Goal: Task Accomplishment & Management: Complete application form

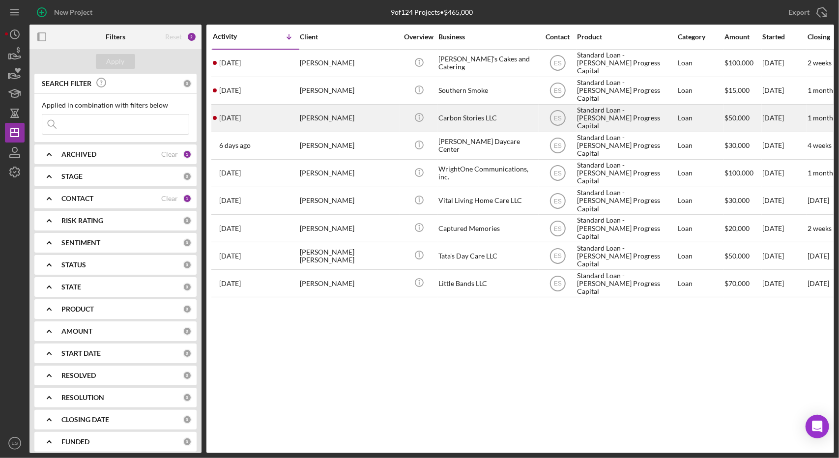
click at [517, 121] on div "Carbon Stories LLC" at bounding box center [487, 118] width 98 height 26
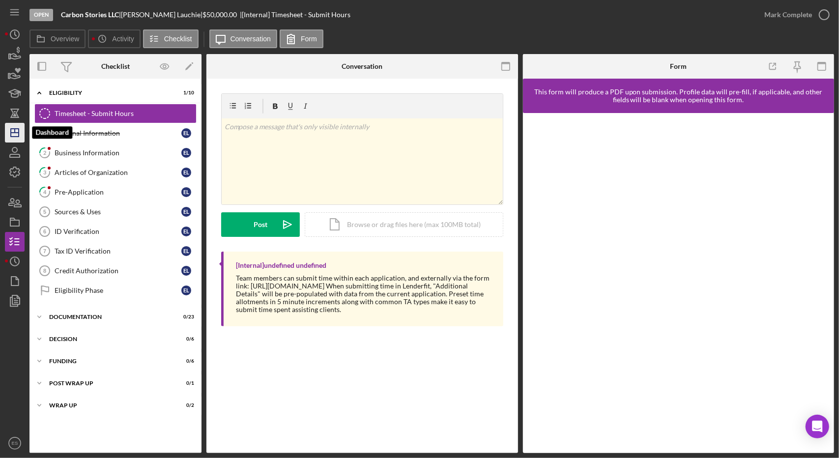
click at [14, 133] on line "button" at bounding box center [15, 133] width 8 height 0
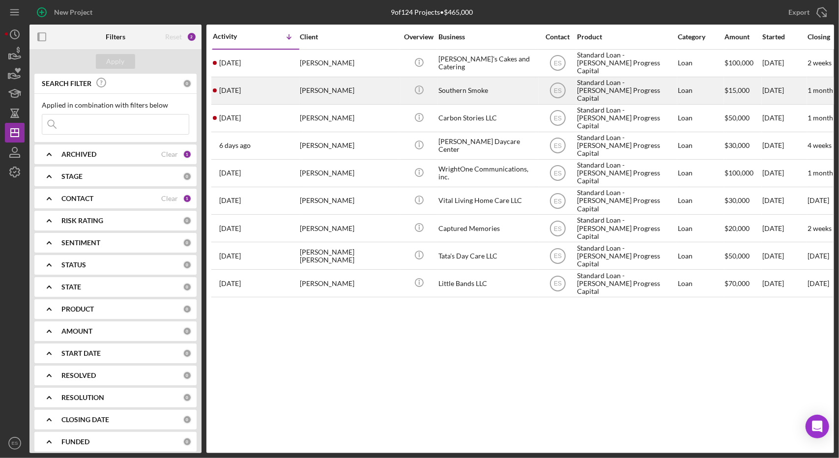
click at [506, 89] on div "Southern Smoke" at bounding box center [487, 91] width 98 height 26
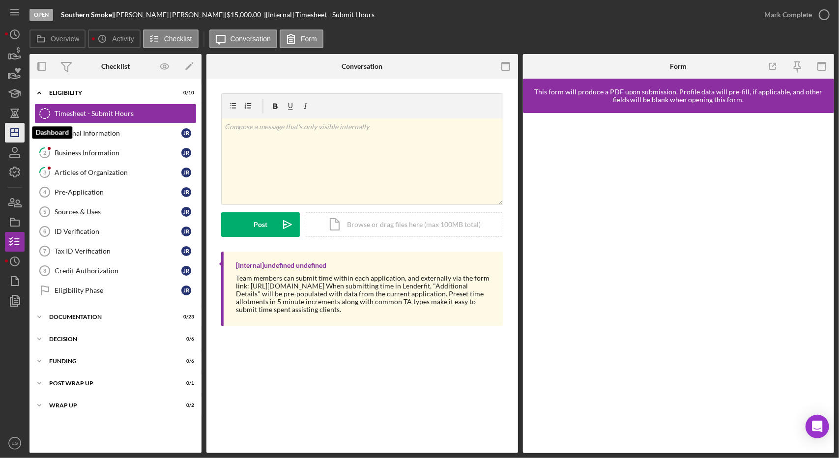
click at [17, 129] on icon "Icon/Dashboard" at bounding box center [14, 132] width 25 height 25
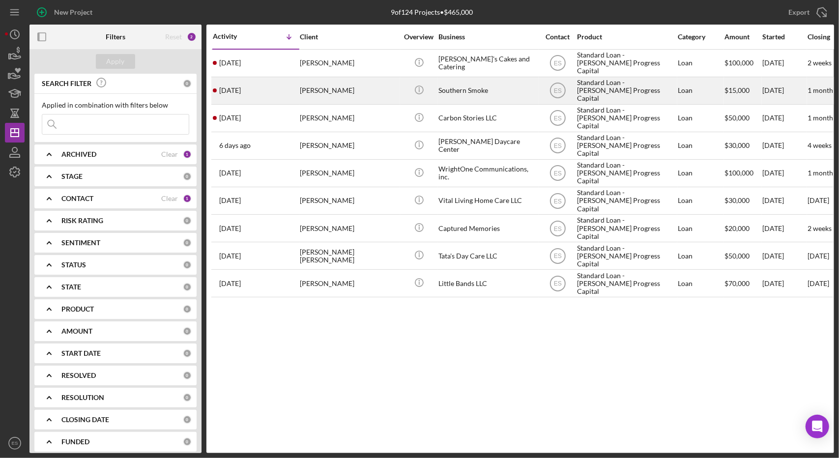
click at [609, 92] on div "Standard Loan - [PERSON_NAME] Progress Capital" at bounding box center [626, 91] width 98 height 26
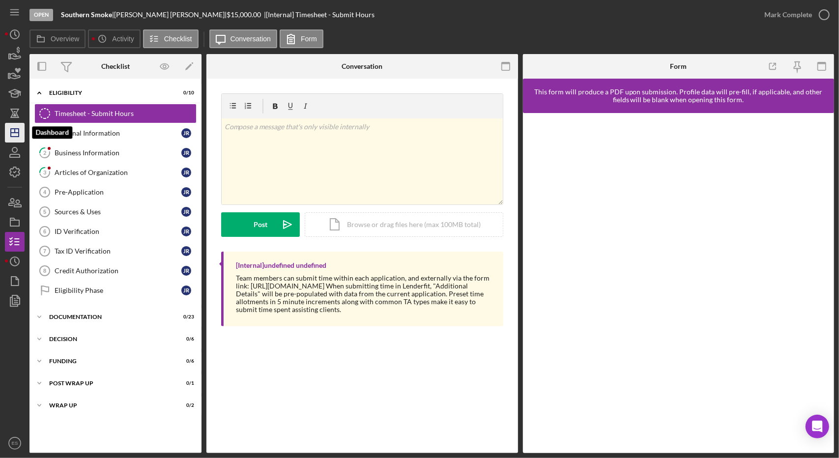
click at [18, 131] on icon "Icon/Dashboard" at bounding box center [14, 132] width 25 height 25
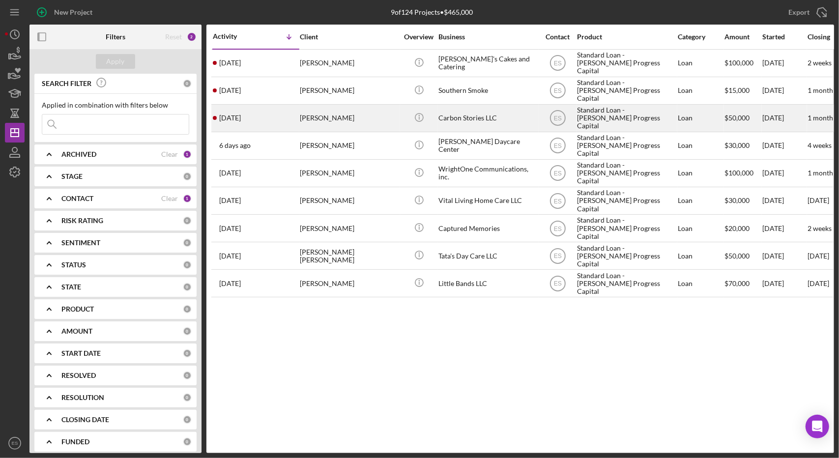
click at [500, 117] on div "Carbon Stories LLC" at bounding box center [487, 118] width 98 height 26
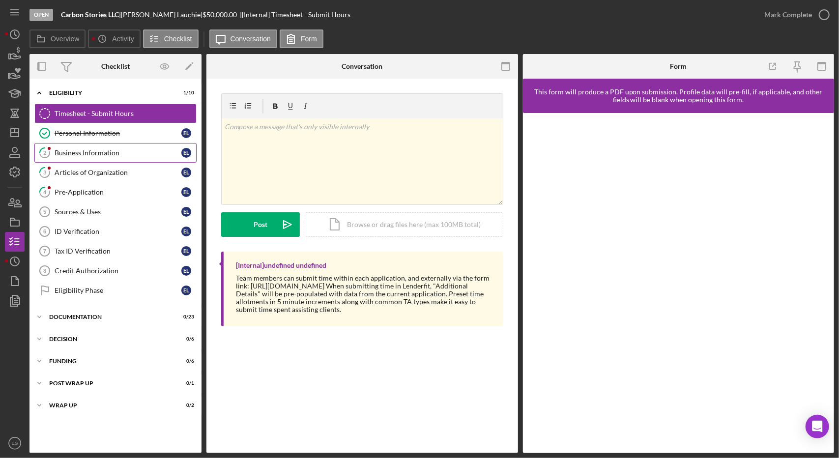
click at [85, 150] on div "Business Information" at bounding box center [118, 153] width 127 height 8
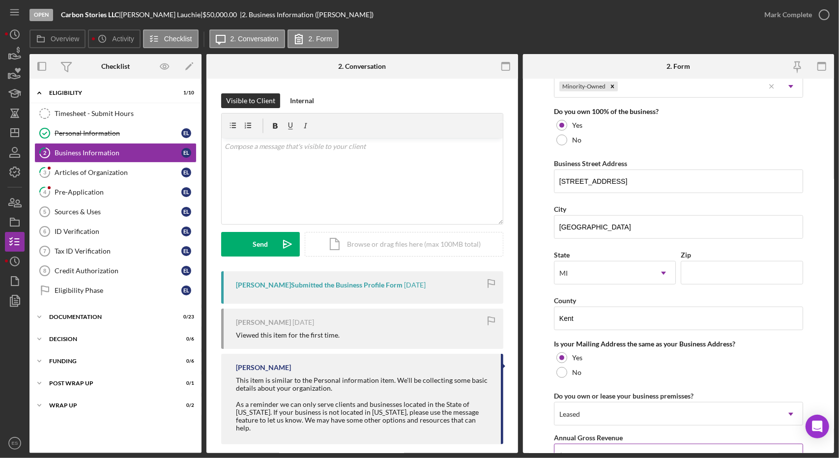
scroll to position [509, 0]
click at [670, 171] on input "[STREET_ADDRESS]" at bounding box center [678, 183] width 249 height 24
click at [708, 268] on input "Zip" at bounding box center [742, 274] width 122 height 24
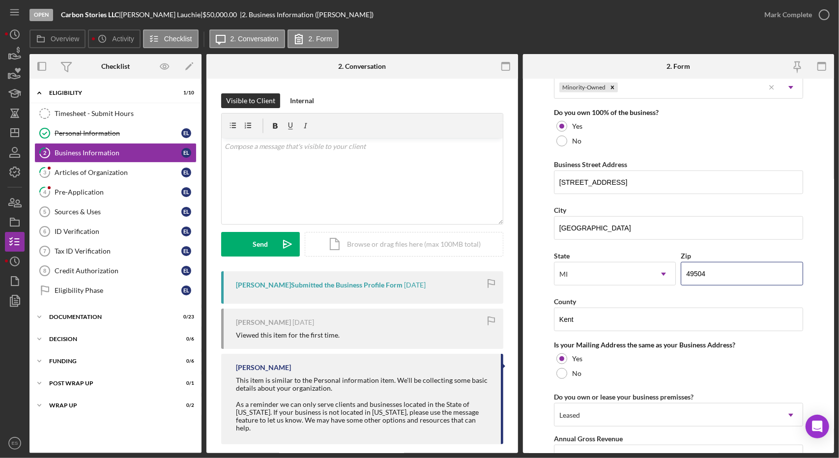
type input "49504"
click at [542, 288] on form "Business Name Carbon Stories LLC DBA Business Start Date [DATE] Legal Structure…" at bounding box center [679, 266] width 312 height 374
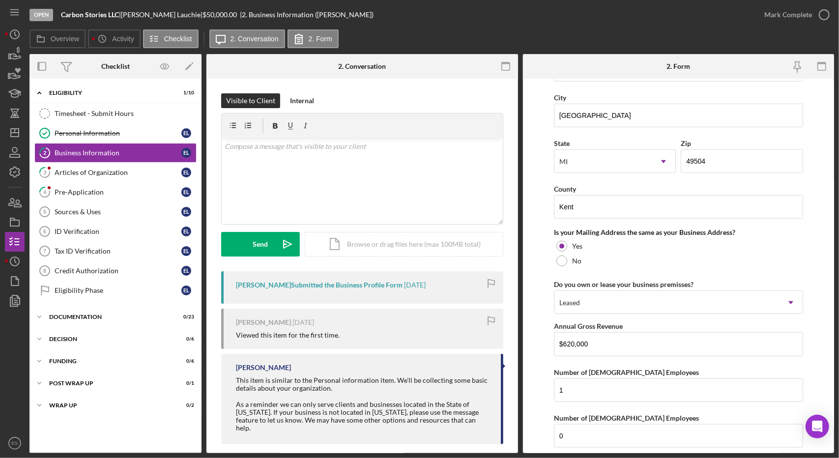
scroll to position [711, 0]
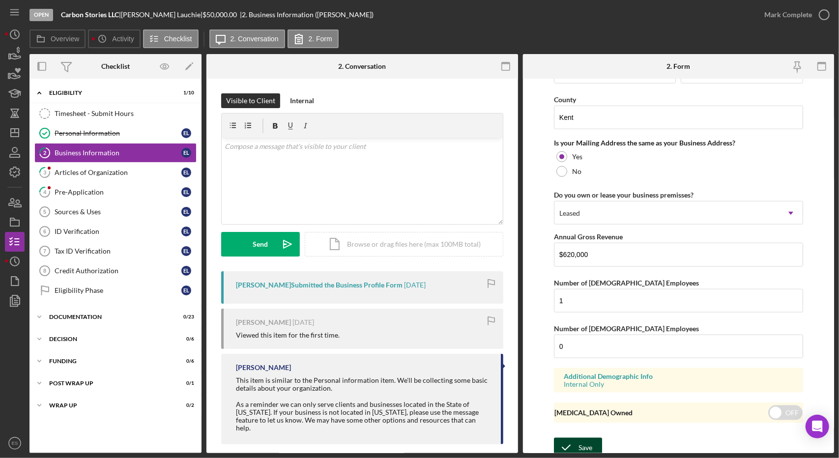
click at [573, 442] on icon "submit" at bounding box center [566, 447] width 25 height 25
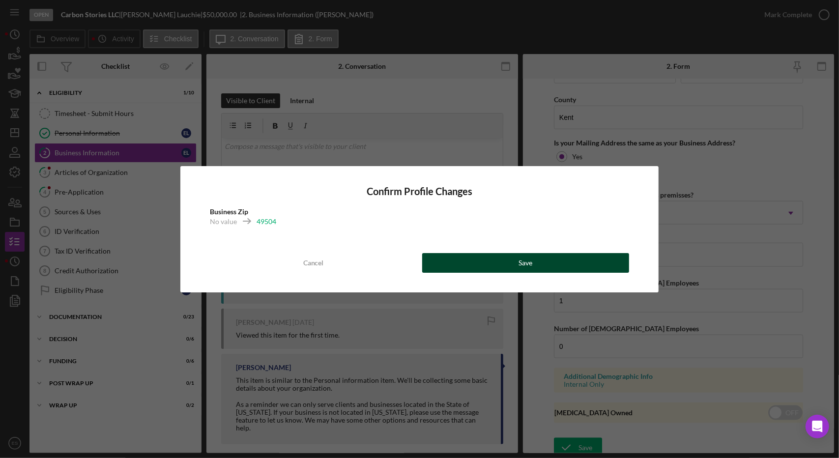
click at [494, 265] on button "Save" at bounding box center [525, 263] width 207 height 20
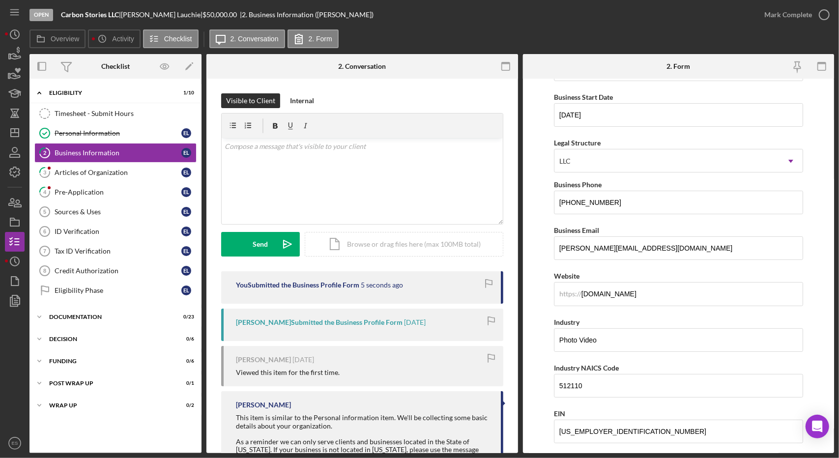
scroll to position [0, 0]
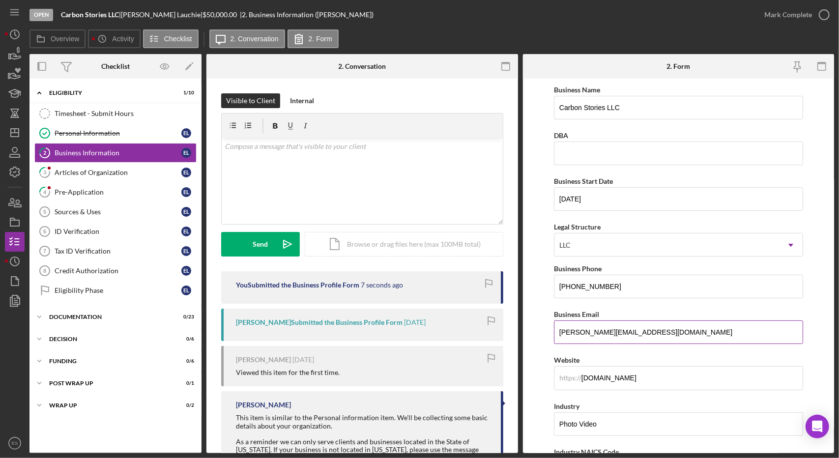
click at [644, 329] on input "[PERSON_NAME][EMAIL_ADDRESS][DOMAIN_NAME]" at bounding box center [678, 332] width 249 height 24
click at [652, 376] on input "[DOMAIN_NAME]" at bounding box center [678, 378] width 249 height 24
click at [541, 258] on form "Business Name Carbon Stories LLC DBA Business Start Date [DATE] Legal Structure…" at bounding box center [679, 266] width 312 height 374
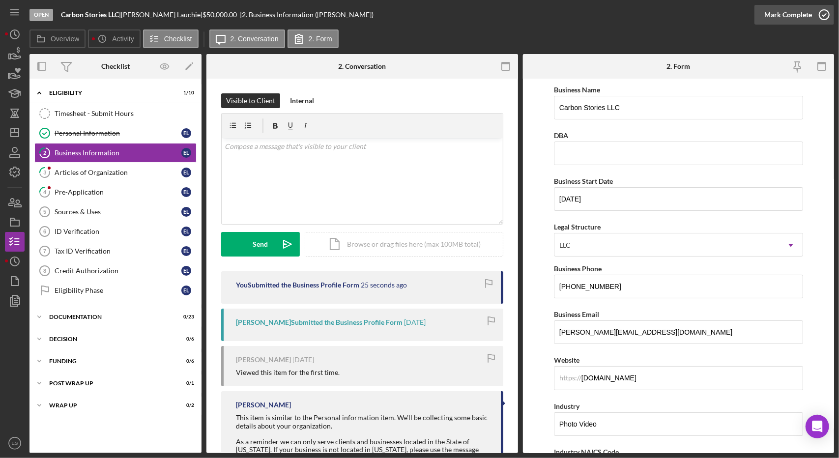
click at [805, 16] on div "Mark Complete" at bounding box center [788, 15] width 48 height 20
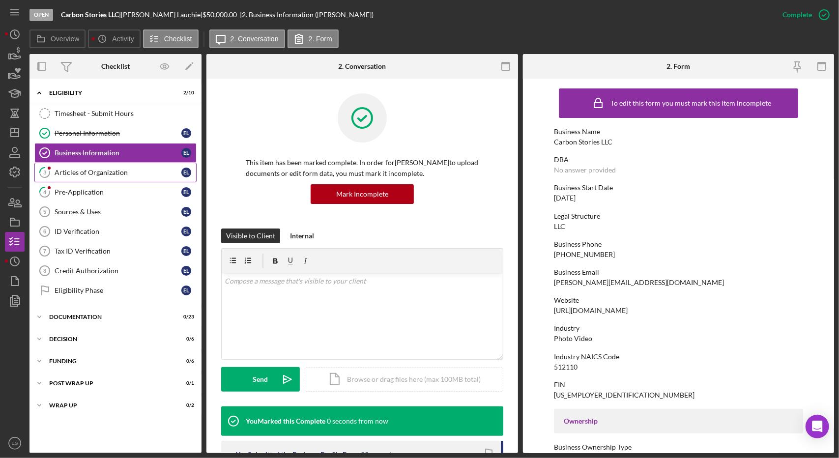
click at [133, 176] on link "3 Articles of Organization E L" at bounding box center [115, 173] width 162 height 20
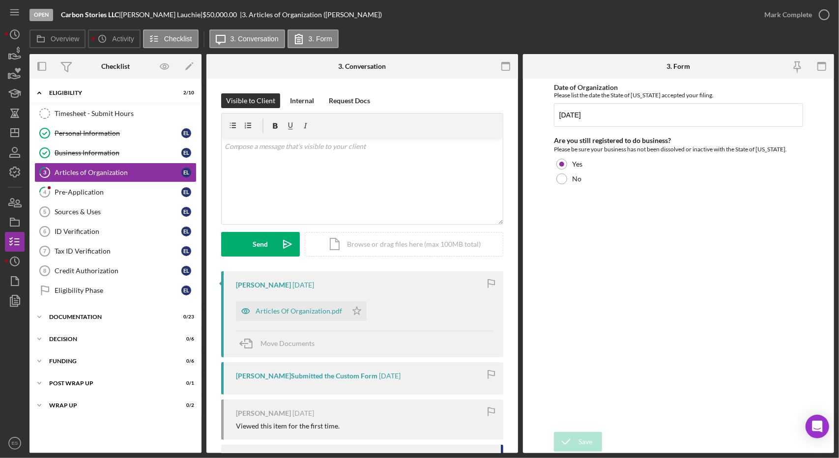
scroll to position [61, 0]
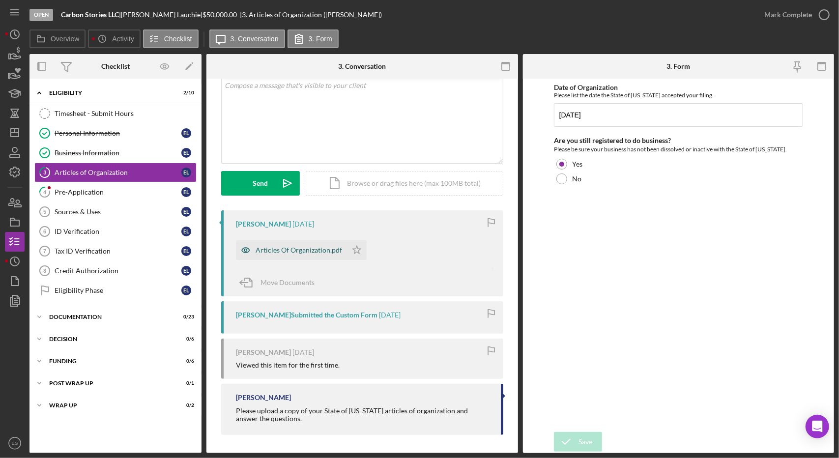
click at [324, 254] on div "Articles Of Organization.pdf" at bounding box center [291, 250] width 111 height 20
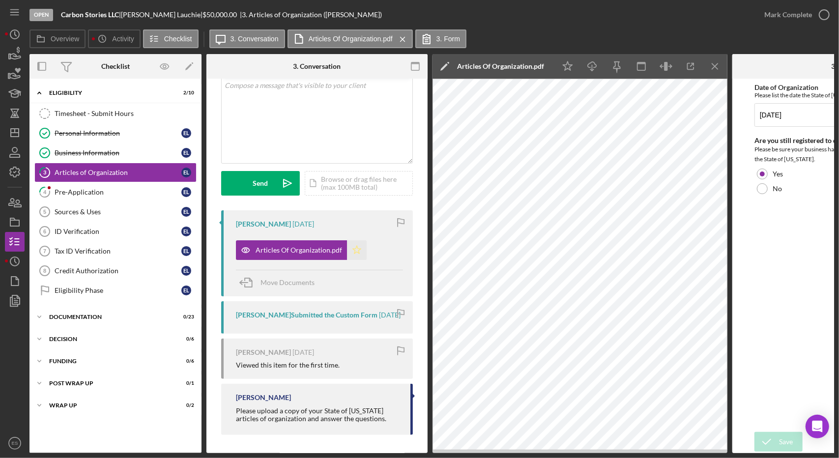
click at [352, 250] on icon "Icon/Star" at bounding box center [357, 250] width 20 height 20
click at [800, 13] on div "Mark Complete" at bounding box center [788, 15] width 48 height 20
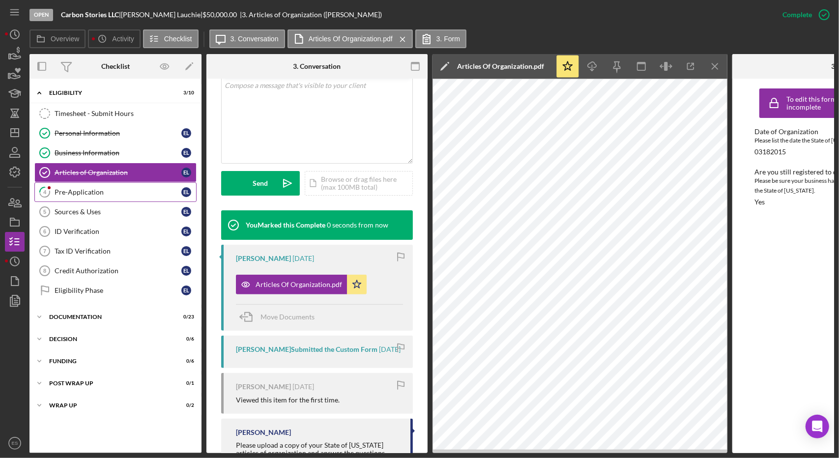
click at [115, 190] on div "Pre-Application" at bounding box center [118, 192] width 127 height 8
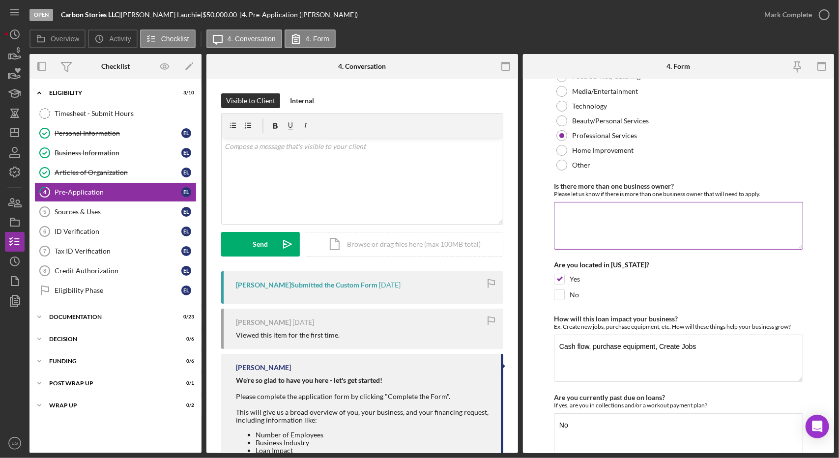
scroll to position [181, 0]
click at [606, 215] on textarea "Is there more than one business owner?" at bounding box center [678, 224] width 249 height 47
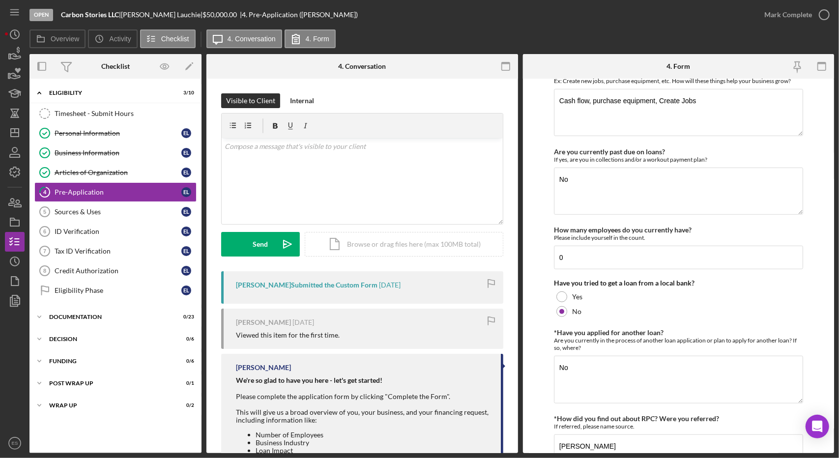
scroll to position [462, 0]
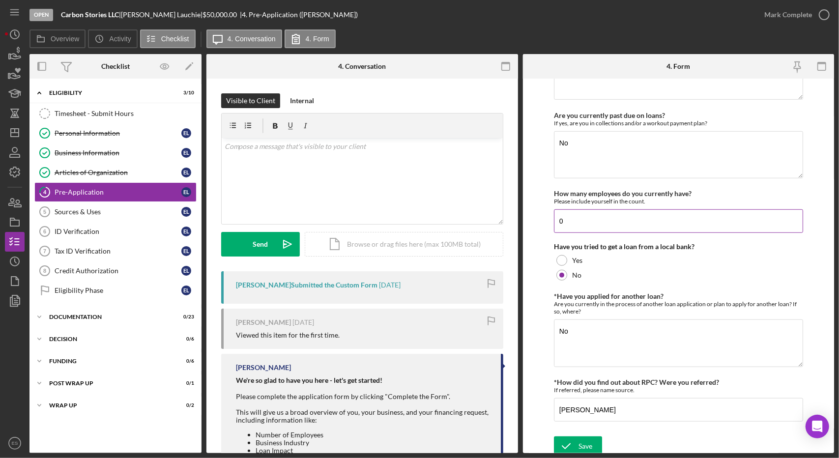
type textarea "No."
drag, startPoint x: 585, startPoint y: 219, endPoint x: 526, endPoint y: 231, distance: 60.7
click at [526, 231] on form "*Are you at least 18 years of age? Yes No *Are you an excluded entrepreneur? RP…" at bounding box center [679, 266] width 312 height 374
type input "1"
click at [538, 254] on form "*Are you at least 18 years of age? Yes No *Are you an excluded entrepreneur? RP…" at bounding box center [679, 266] width 312 height 374
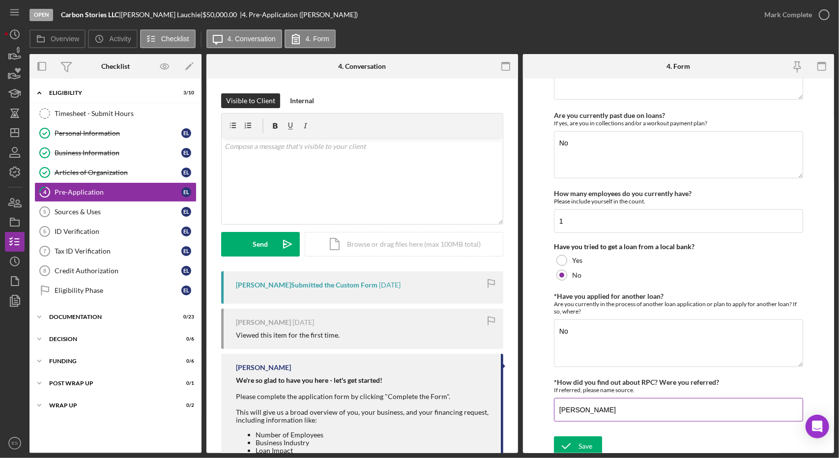
click at [615, 412] on input "[PERSON_NAME]" at bounding box center [678, 410] width 249 height 24
click at [597, 409] on input "[PERSON_NAME], United Bank" at bounding box center [678, 410] width 249 height 24
type input "[PERSON_NAME], United Bank"
click at [582, 441] on div "Save" at bounding box center [585, 446] width 14 height 20
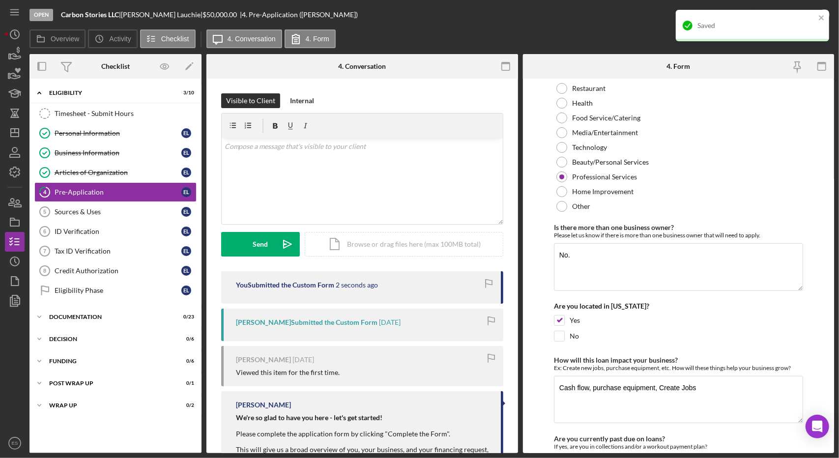
scroll to position [0, 0]
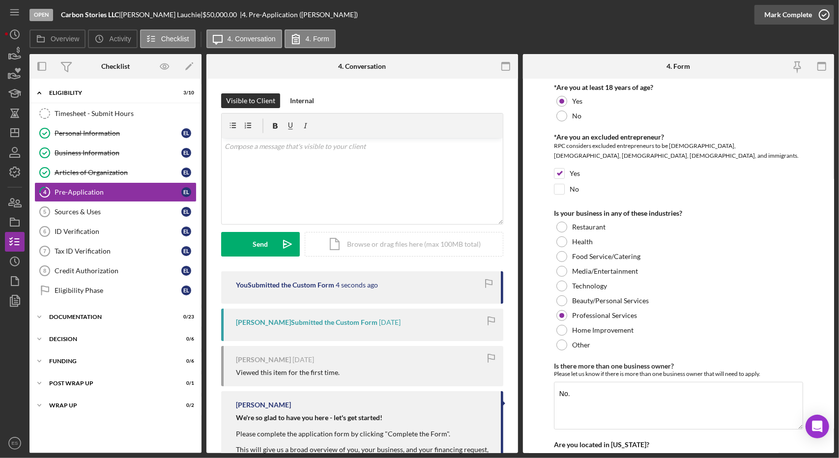
click at [795, 20] on div "Mark Complete" at bounding box center [788, 15] width 48 height 20
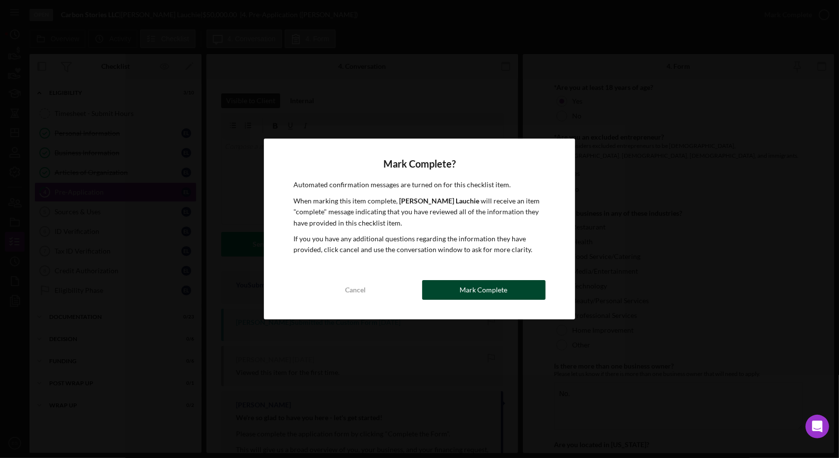
click at [479, 291] on div "Mark Complete" at bounding box center [484, 290] width 48 height 20
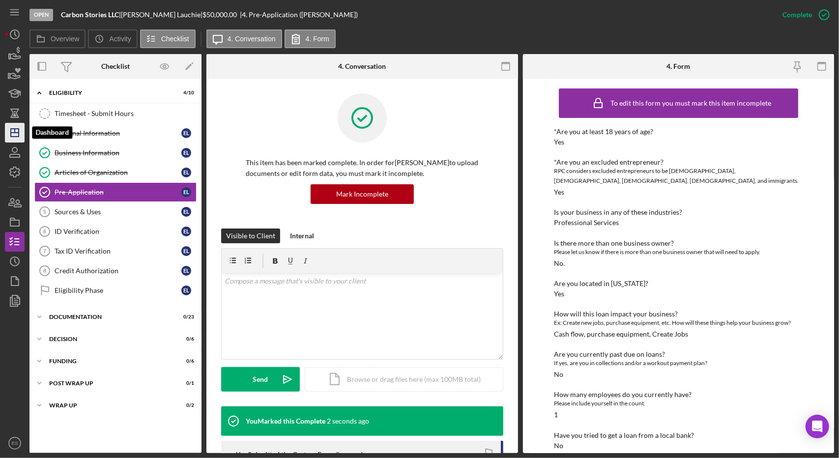
click at [15, 133] on line "button" at bounding box center [15, 131] width 0 height 4
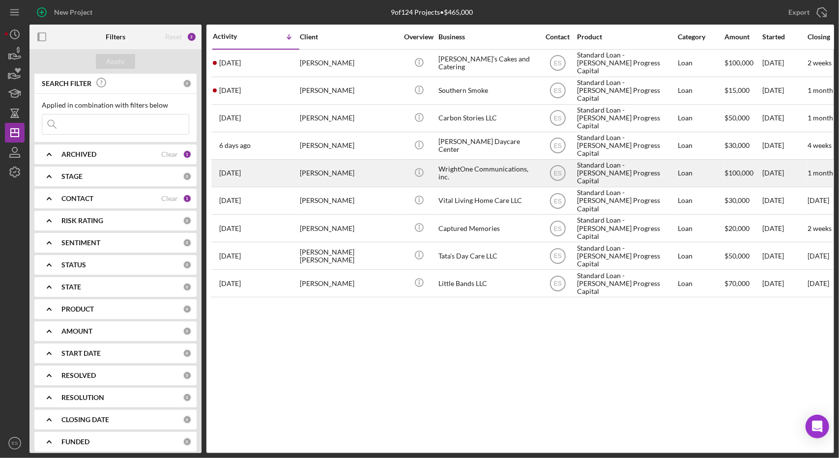
click at [510, 165] on div "WrightOne Communications, inc." at bounding box center [487, 173] width 98 height 26
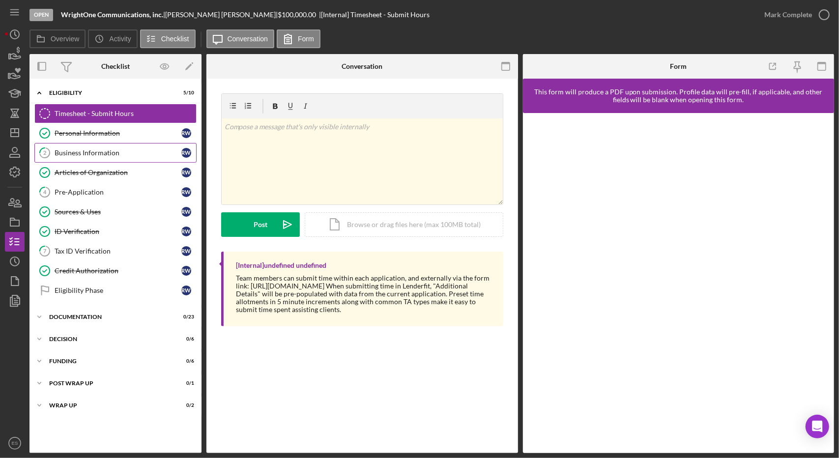
click at [124, 149] on div "Business Information" at bounding box center [118, 153] width 127 height 8
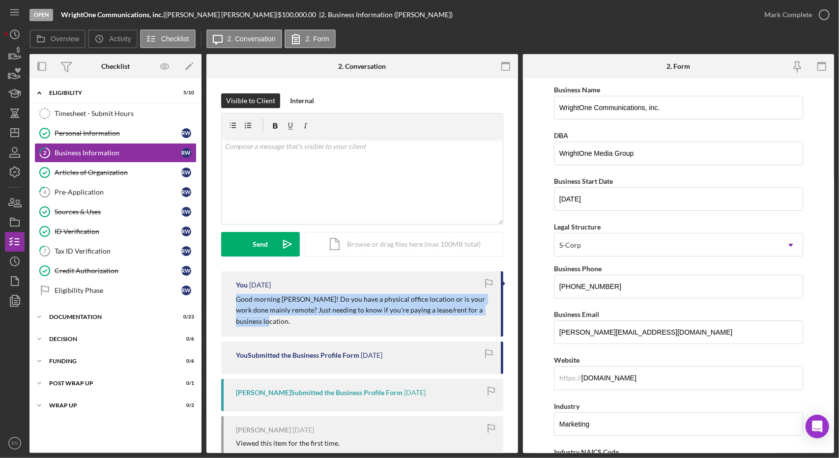
drag, startPoint x: 271, startPoint y: 325, endPoint x: 232, endPoint y: 300, distance: 46.9
click at [232, 300] on div "You [DATE] Good morning [PERSON_NAME]! Do you have a physical office location o…" at bounding box center [362, 303] width 282 height 65
copy p "Good morning [PERSON_NAME]! Do you have a physical office location or is your w…"
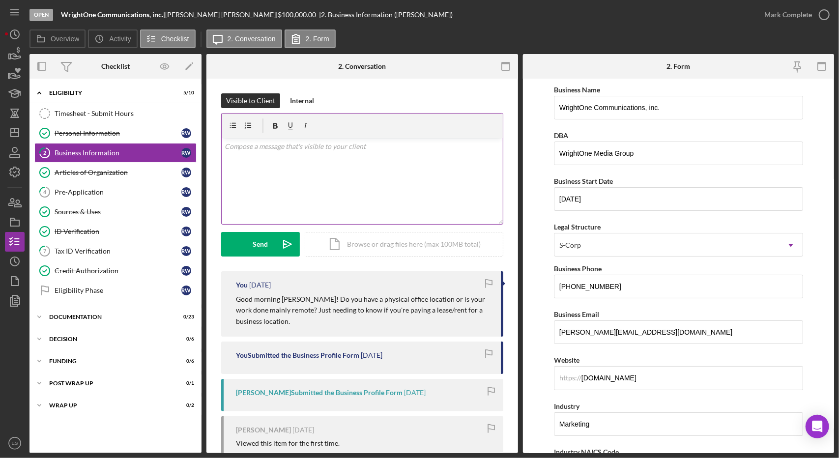
click at [291, 182] on div "v Color teal Color pink Remove color Add row above Add row below Add column bef…" at bounding box center [362, 181] width 281 height 86
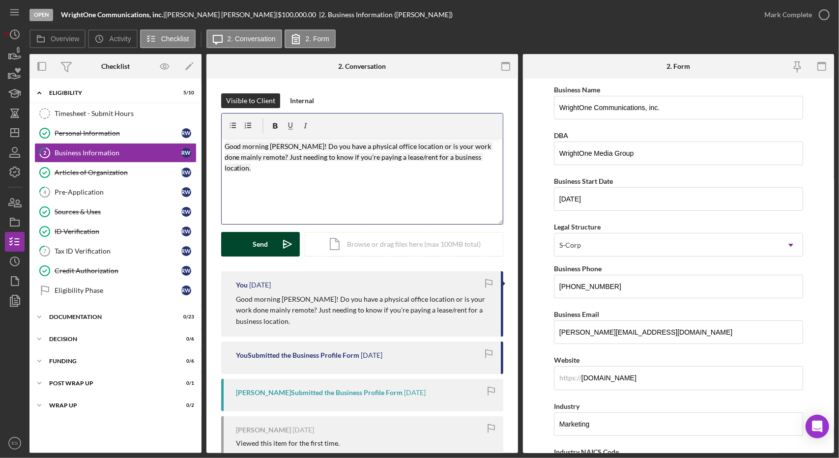
click at [248, 247] on button "Send Icon/icon-invite-send" at bounding box center [260, 244] width 79 height 25
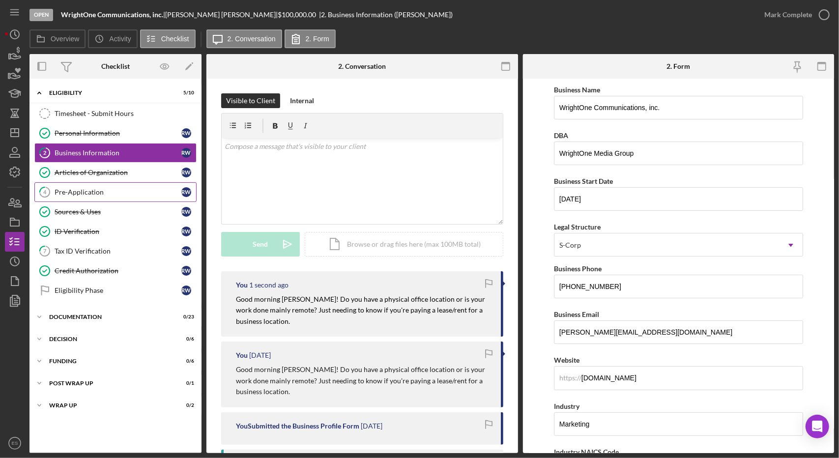
click at [92, 190] on div "Pre-Application" at bounding box center [118, 192] width 127 height 8
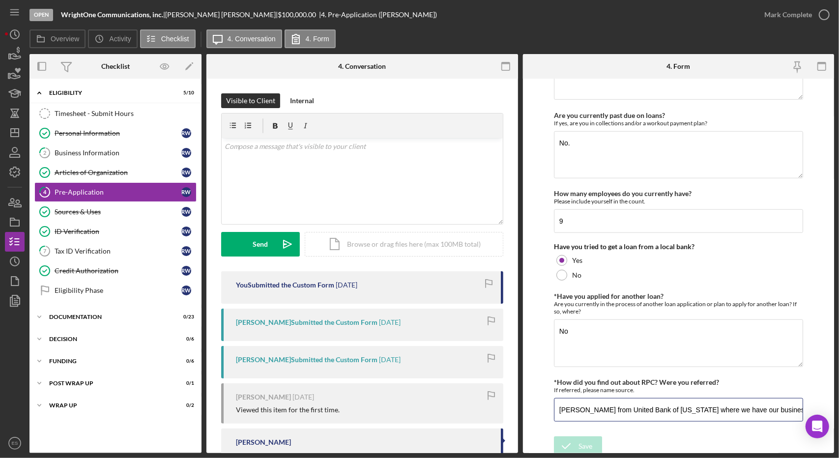
scroll to position [0, 31]
drag, startPoint x: 690, startPoint y: 405, endPoint x: 837, endPoint y: 360, distance: 153.7
click at [837, 360] on div "Open WrightOne Communications, inc. | [PERSON_NAME] | $100,000.00 | 4. Pre-Appl…" at bounding box center [419, 229] width 839 height 458
click at [820, 329] on form "*Are you at least 18 years of age? Yes No *Are you an excluded entrepreneur? RP…" at bounding box center [679, 266] width 312 height 374
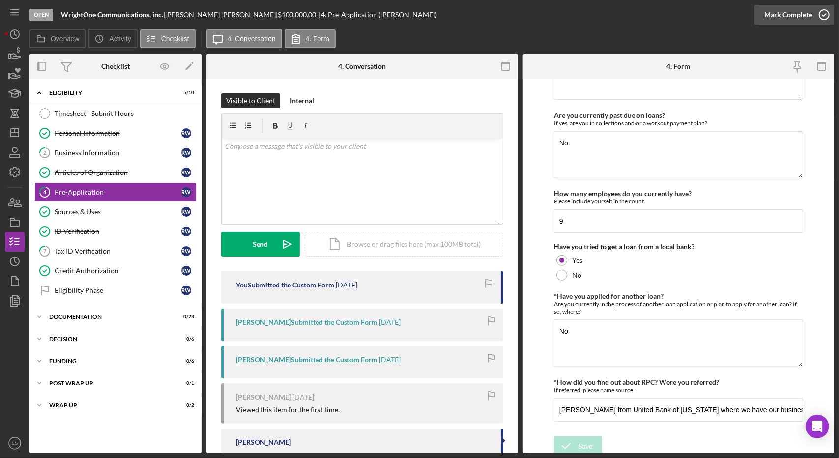
click at [801, 6] on div "Mark Complete" at bounding box center [788, 15] width 48 height 20
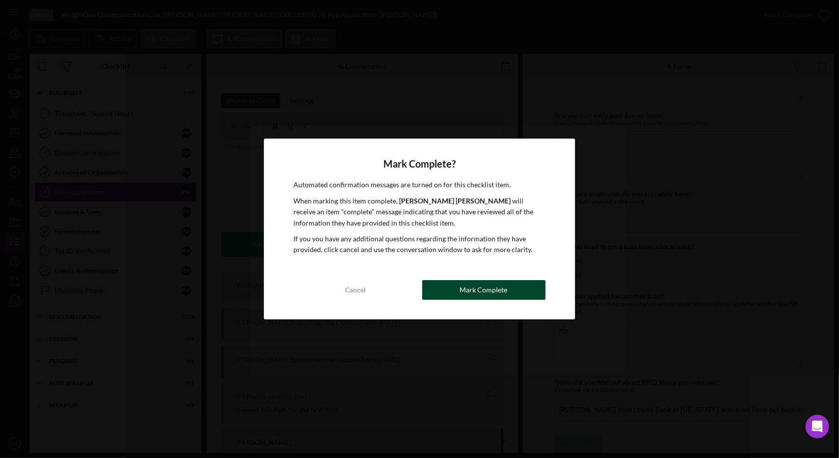
click at [446, 295] on button "Mark Complete" at bounding box center [483, 290] width 123 height 20
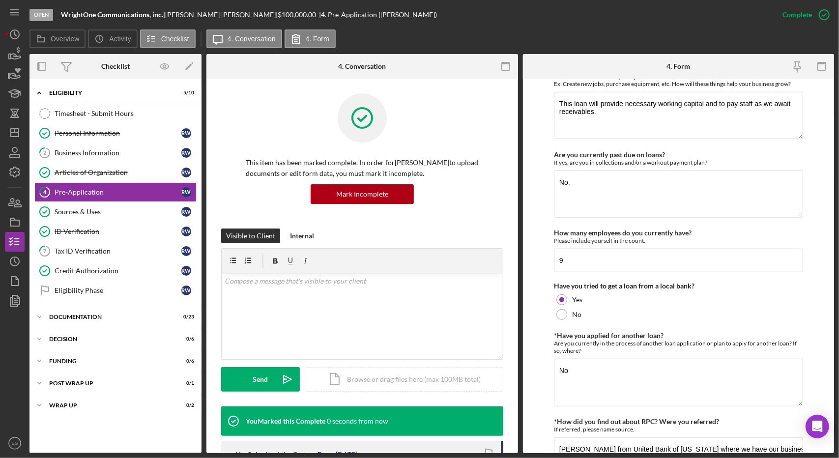
scroll to position [501, 0]
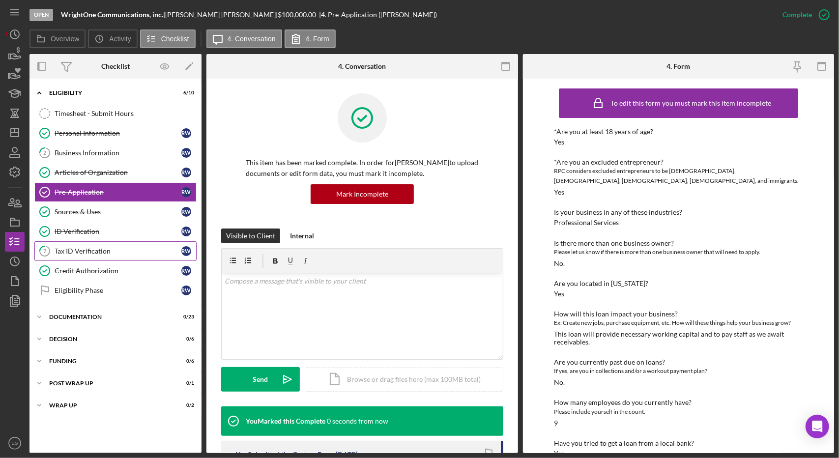
click at [114, 249] on div "Tax ID Verification" at bounding box center [118, 251] width 127 height 8
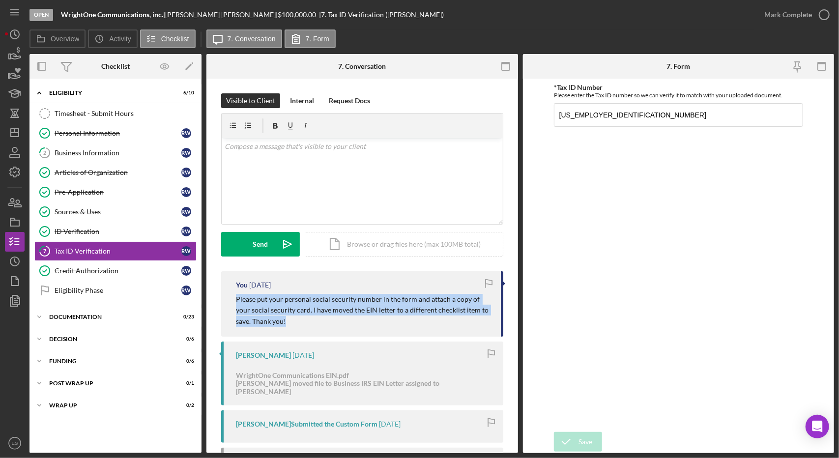
drag, startPoint x: 298, startPoint y: 324, endPoint x: 219, endPoint y: 296, distance: 83.3
click at [219, 296] on div "Visible to Client Internal Request Docs v Color teal Color pink Remove color Ad…" at bounding box center [362, 340] width 312 height 522
copy p "Please put your personal social security number in the form and attach a copy o…"
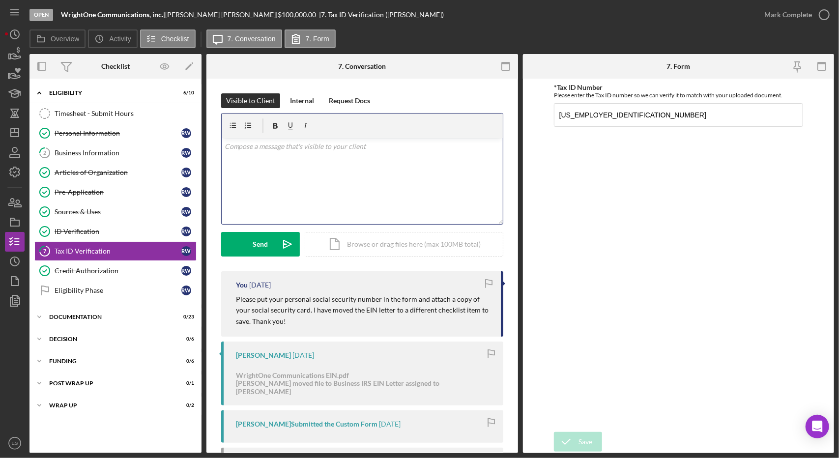
click at [290, 158] on div "v Color teal Color pink Remove color Add row above Add row below Add column bef…" at bounding box center [362, 181] width 281 height 86
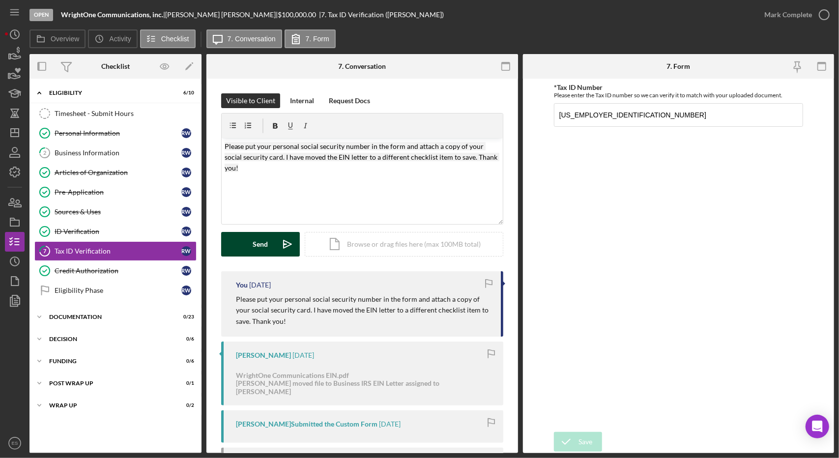
click at [268, 241] on button "Send Icon/icon-invite-send" at bounding box center [260, 244] width 79 height 25
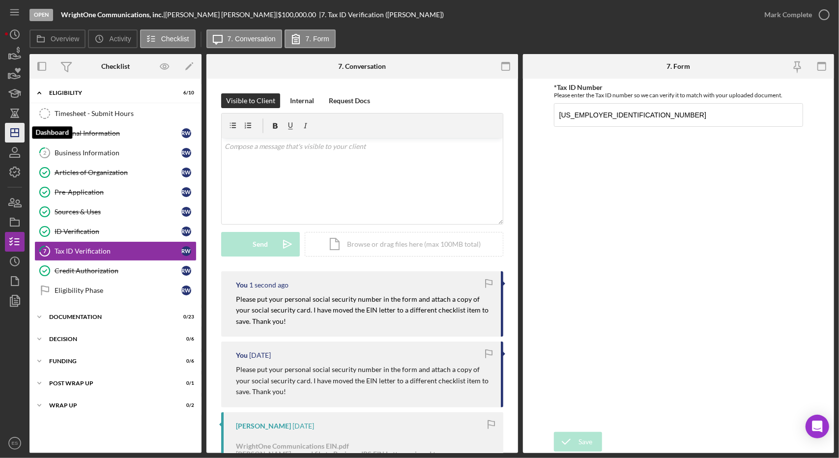
click at [18, 130] on icon "Icon/Dashboard" at bounding box center [14, 132] width 25 height 25
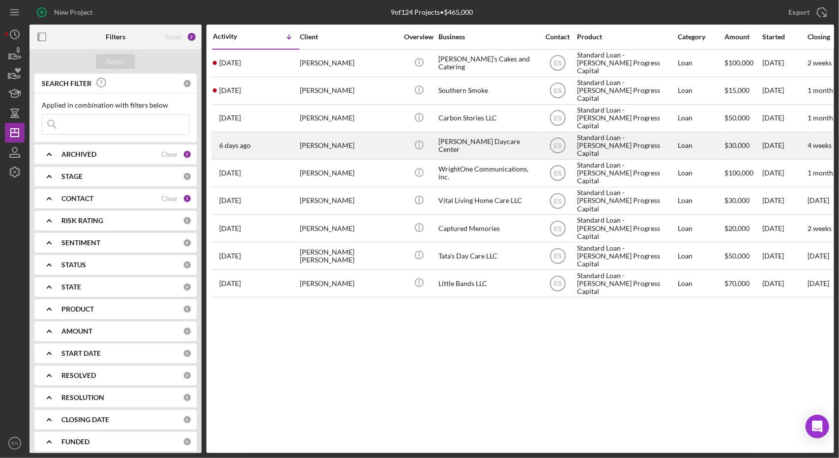
click at [516, 140] on div "[PERSON_NAME] Daycare Center" at bounding box center [487, 146] width 98 height 26
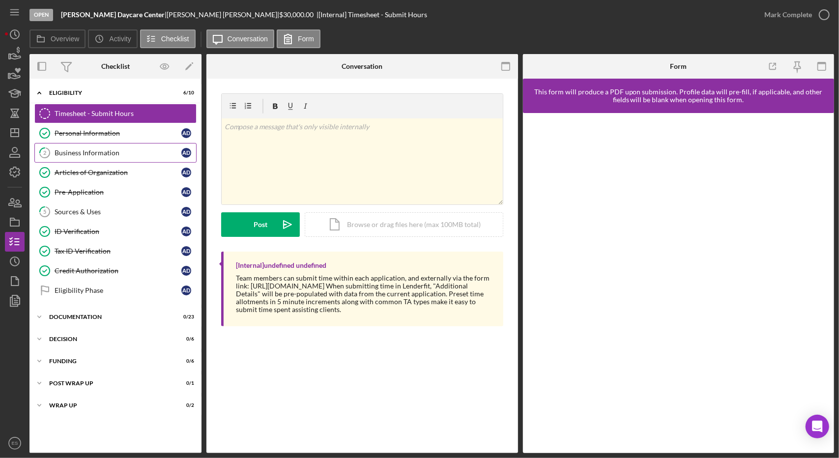
click at [89, 151] on div "Business Information" at bounding box center [118, 153] width 127 height 8
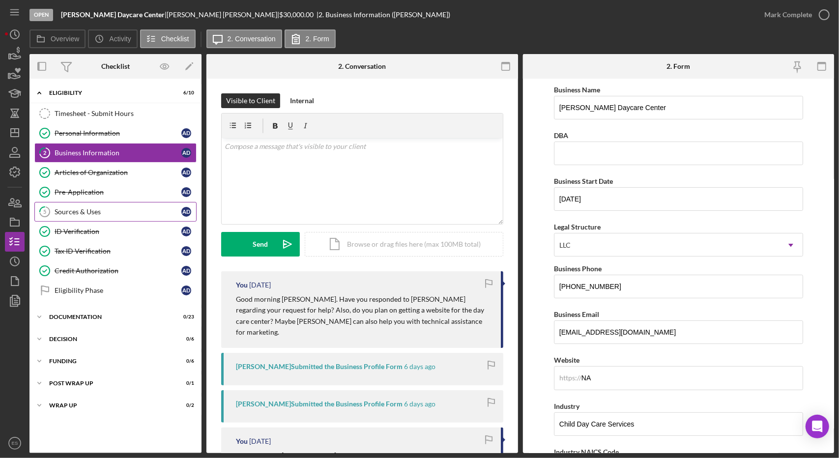
click at [117, 216] on link "5 Sources & Uses A D" at bounding box center [115, 212] width 162 height 20
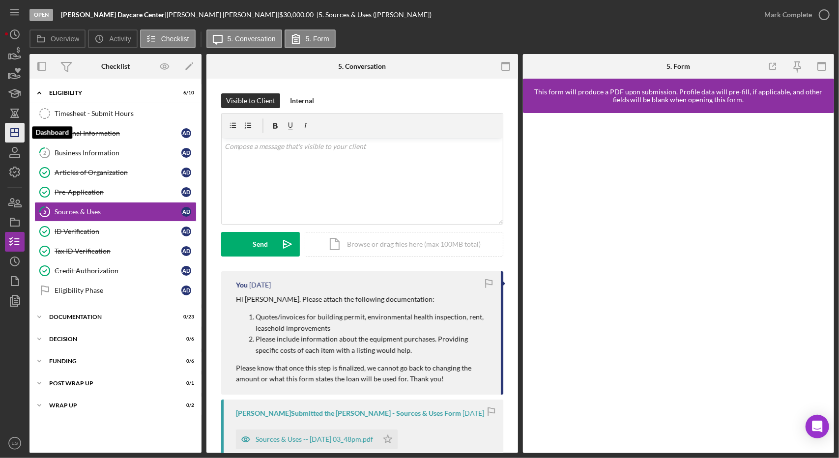
click at [7, 133] on icon "Icon/Dashboard" at bounding box center [14, 132] width 25 height 25
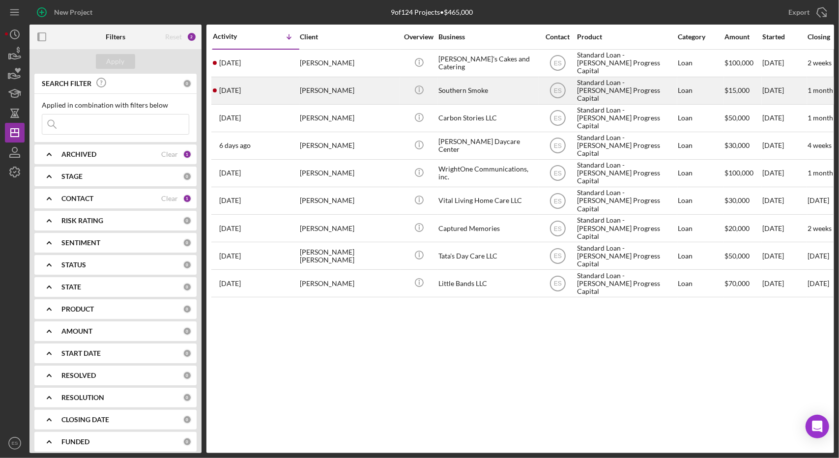
click at [609, 84] on div "Standard Loan - [PERSON_NAME] Progress Capital" at bounding box center [626, 91] width 98 height 26
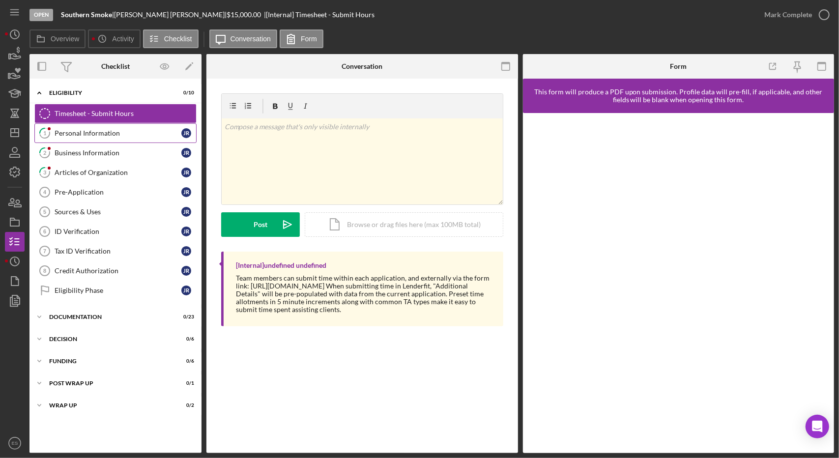
click at [138, 136] on div "Personal Information" at bounding box center [118, 133] width 127 height 8
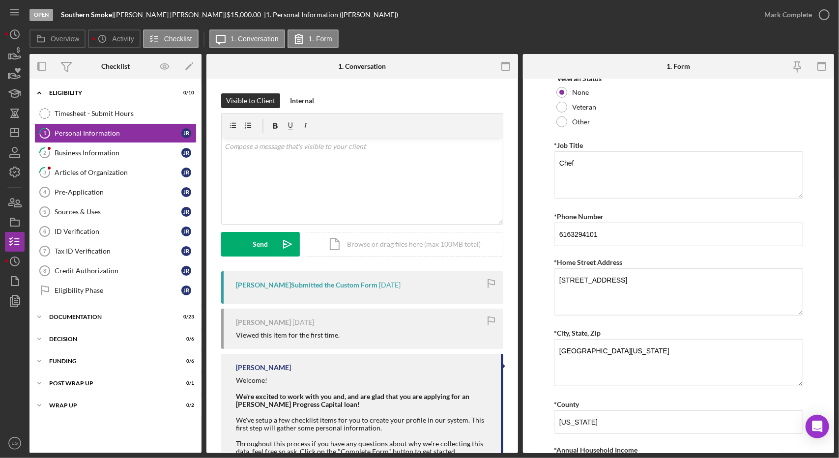
scroll to position [380, 0]
click at [570, 228] on input "6163294101" at bounding box center [678, 234] width 249 height 24
click at [583, 232] on input "616-3294101" at bounding box center [678, 234] width 249 height 24
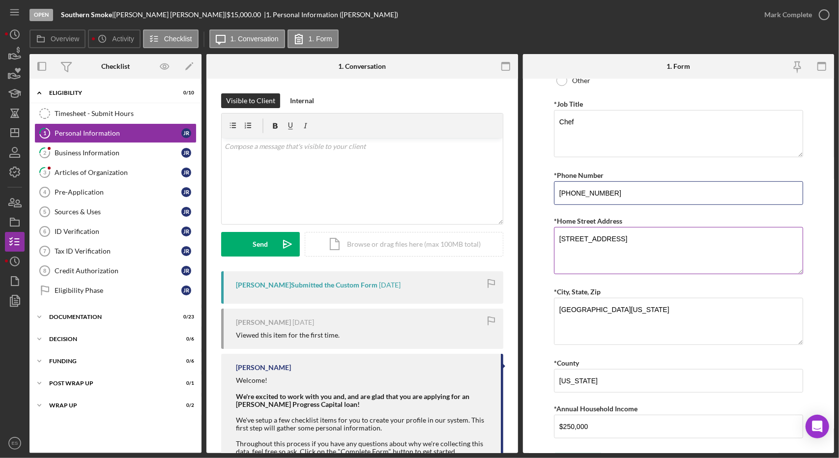
scroll to position [436, 0]
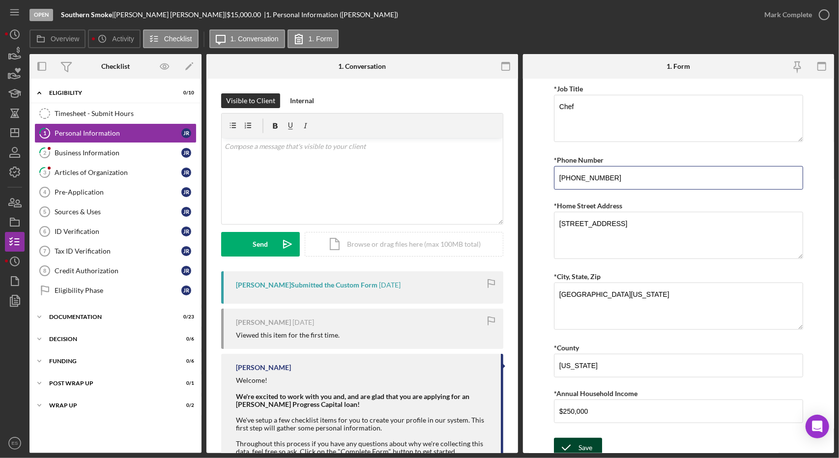
type input "[PHONE_NUMBER]"
click at [585, 438] on div "Save" at bounding box center [585, 448] width 14 height 20
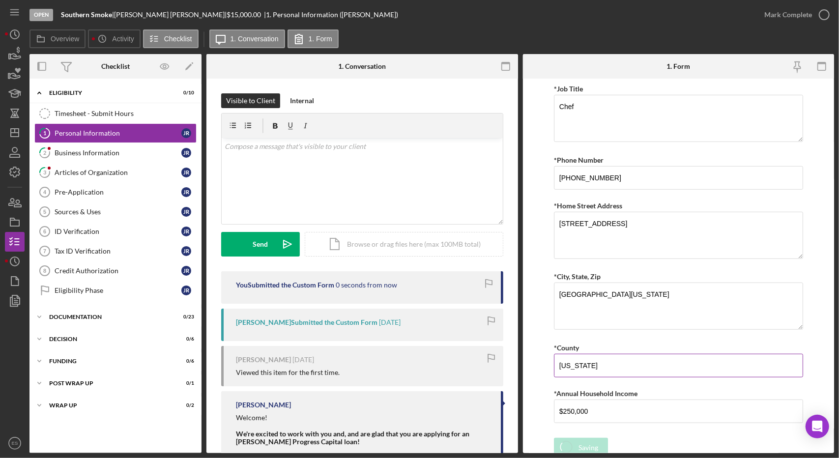
click at [600, 359] on input "[US_STATE]" at bounding box center [678, 366] width 249 height 24
type input "Kent"
click at [575, 443] on icon "submit" at bounding box center [566, 447] width 25 height 25
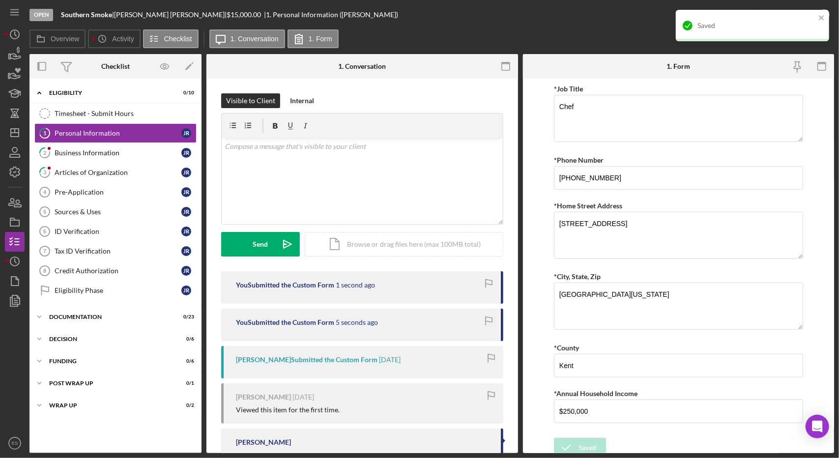
click at [787, 15] on div "Saved" at bounding box center [752, 25] width 153 height 31
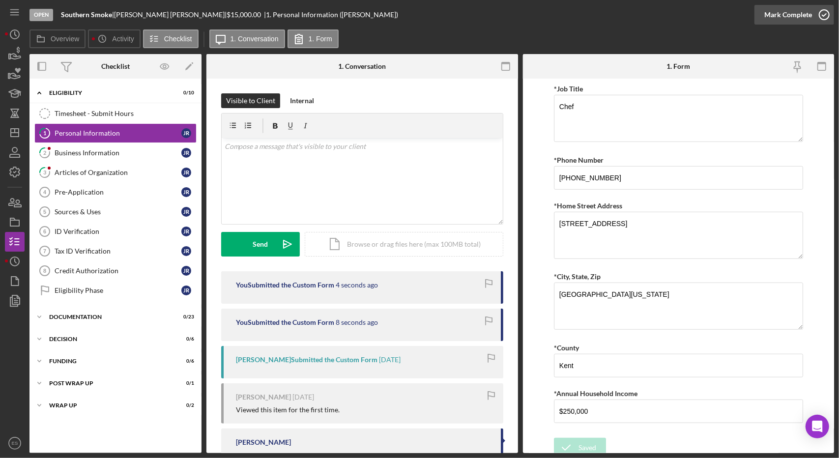
click at [817, 14] on icon "button" at bounding box center [824, 14] width 25 height 25
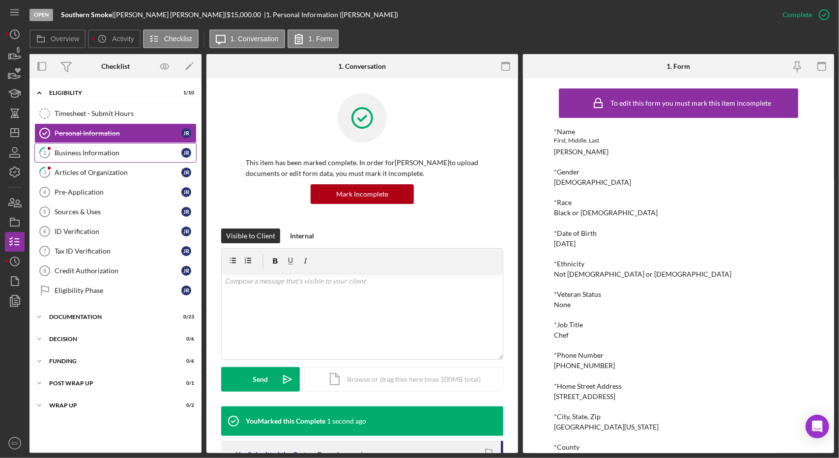
click at [86, 149] on div "Business Information" at bounding box center [118, 153] width 127 height 8
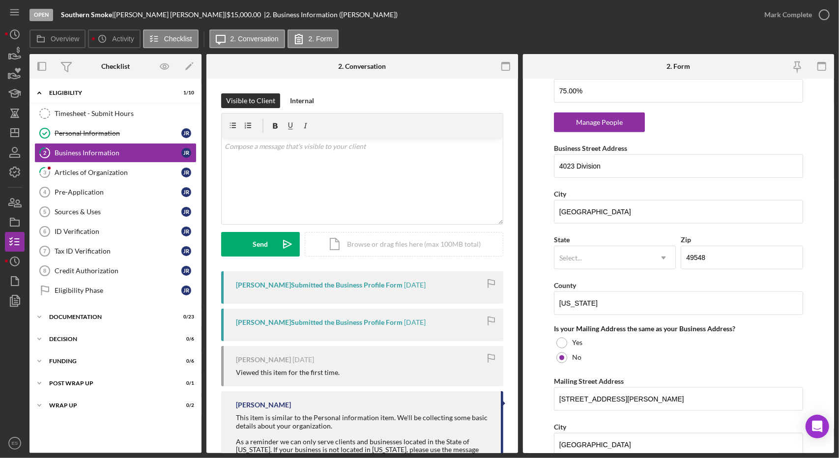
scroll to position [600, 0]
click at [575, 255] on div "Select..." at bounding box center [570, 258] width 23 height 8
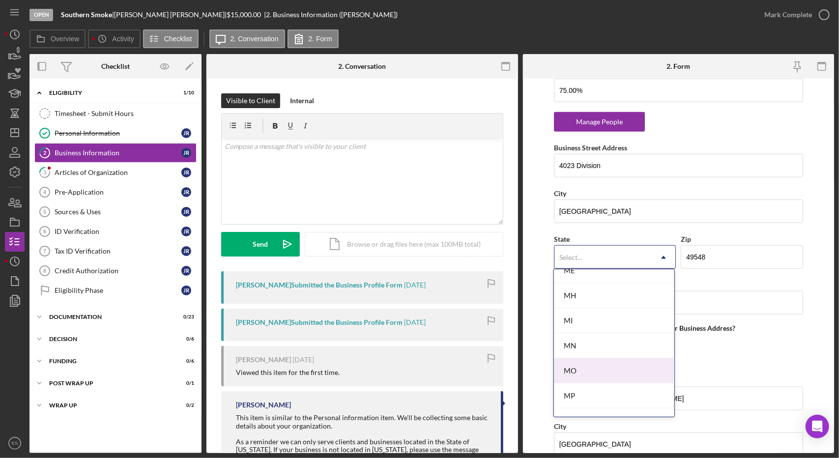
scroll to position [789, 0]
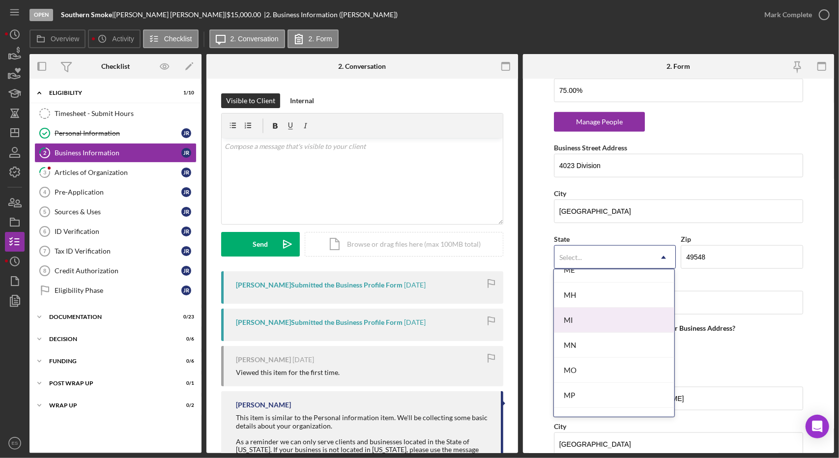
click at [564, 308] on div "MI" at bounding box center [614, 320] width 120 height 25
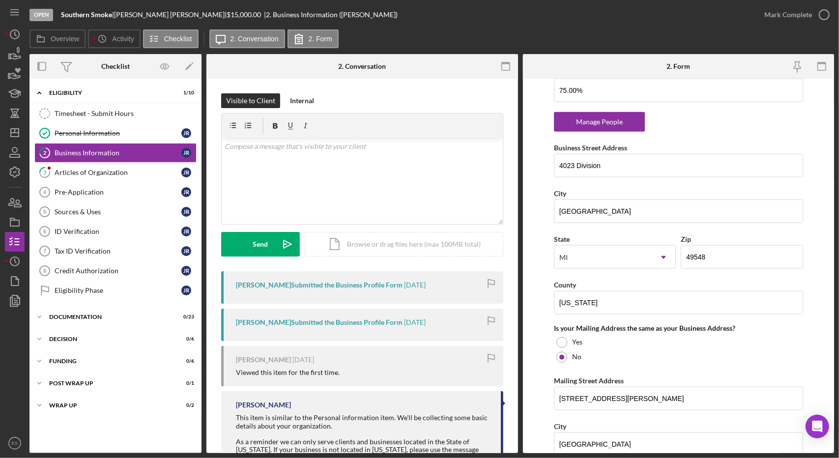
click at [538, 303] on form "Business Name Southern Smoke DBA Business Start Date [DATE] Legal Structure C-C…" at bounding box center [679, 266] width 312 height 374
click at [610, 299] on input "[US_STATE]" at bounding box center [678, 303] width 249 height 24
type input "Kent"
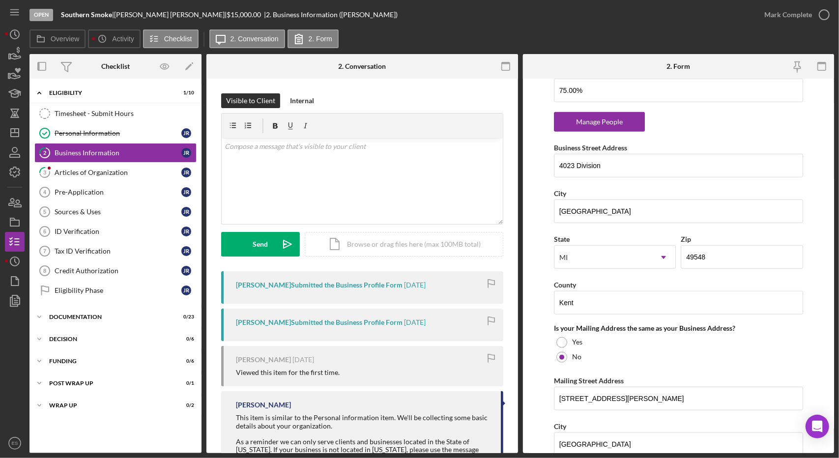
click at [540, 301] on form "Business Name Southern Smoke DBA Business Start Date [DATE] Legal Structure C-C…" at bounding box center [679, 266] width 312 height 374
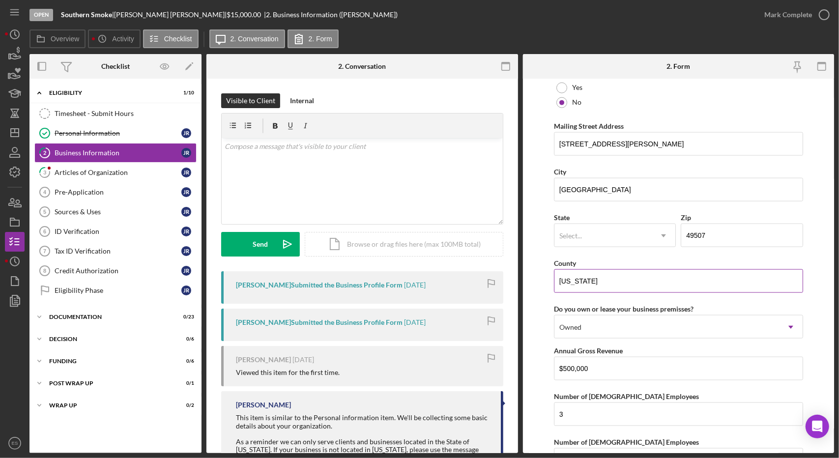
scroll to position [855, 0]
click at [598, 226] on div "Select..." at bounding box center [602, 235] width 97 height 23
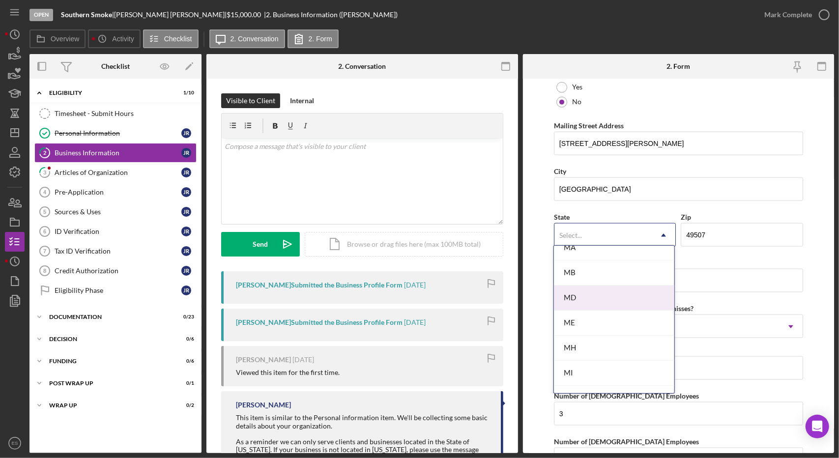
scroll to position [719, 0]
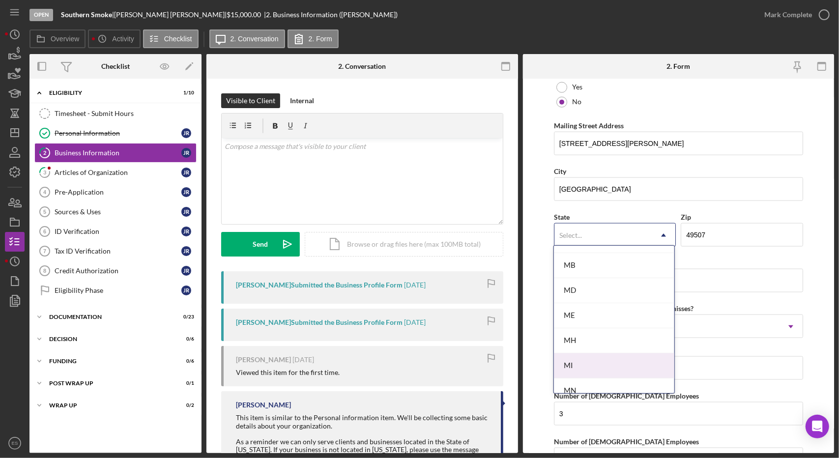
click at [572, 362] on div "MI" at bounding box center [614, 365] width 120 height 25
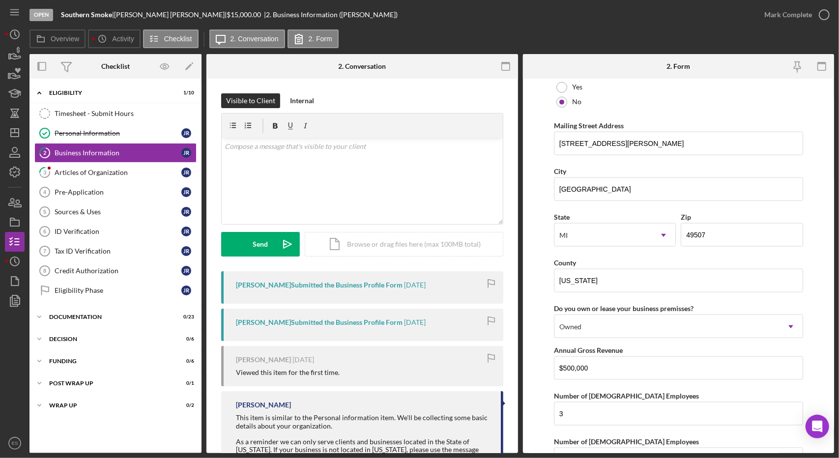
click at [528, 309] on form "Business Name Southern Smoke DBA Business Start Date [DATE] Legal Structure C-C…" at bounding box center [679, 266] width 312 height 374
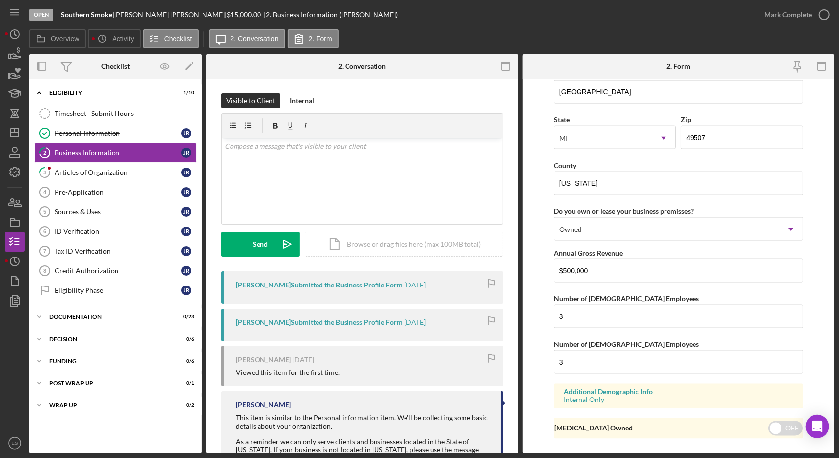
scroll to position [967, 0]
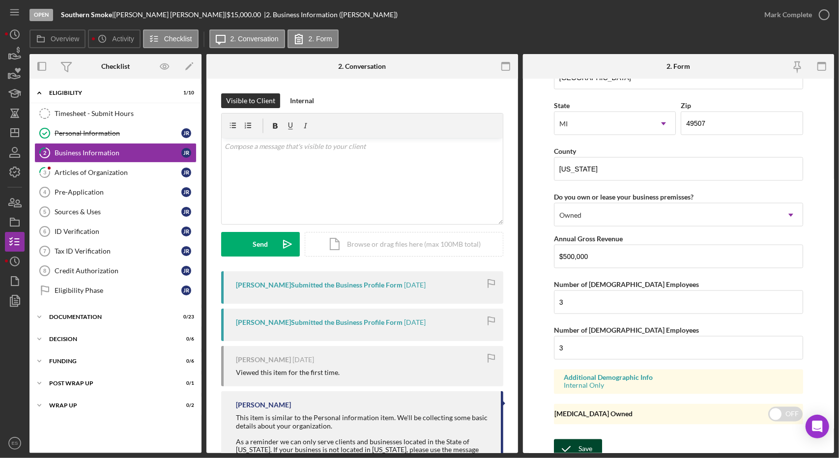
click at [589, 440] on div "Save" at bounding box center [585, 449] width 14 height 20
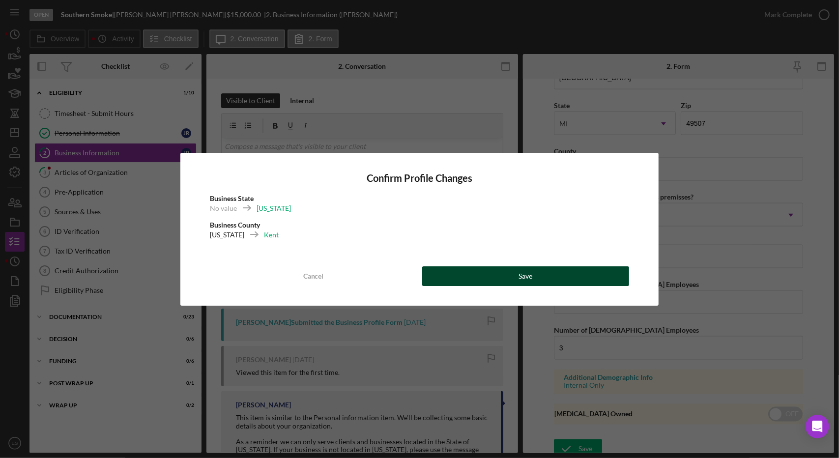
click at [522, 272] on div "Save" at bounding box center [525, 276] width 14 height 20
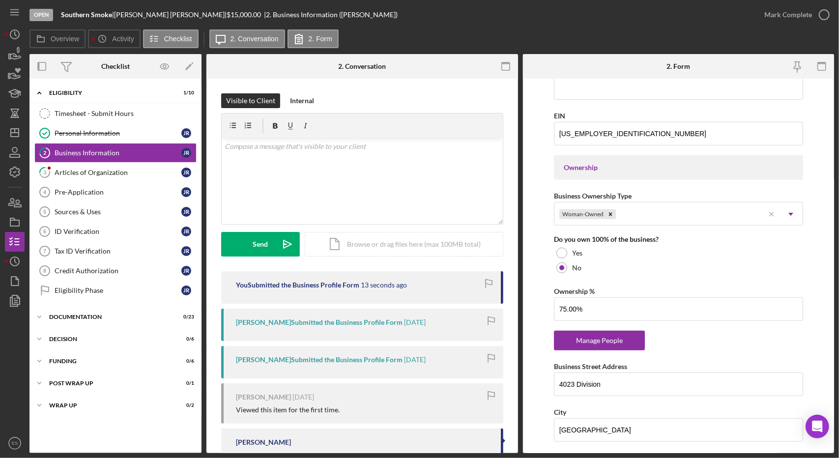
scroll to position [383, 0]
click at [596, 339] on div "Manage People" at bounding box center [599, 340] width 81 height 20
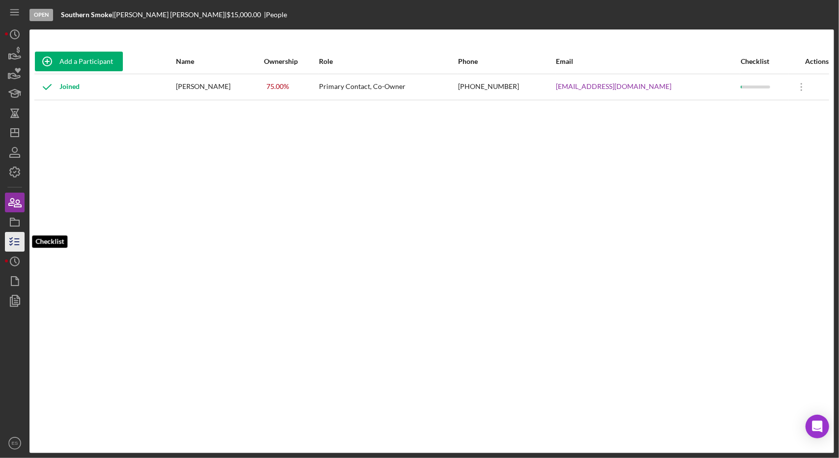
click at [15, 245] on line "button" at bounding box center [17, 245] width 4 height 0
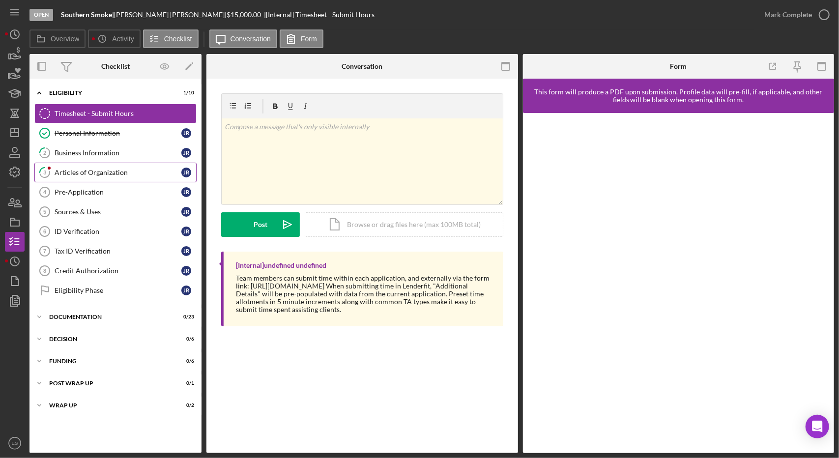
click at [76, 175] on div "Articles of Organization" at bounding box center [118, 173] width 127 height 8
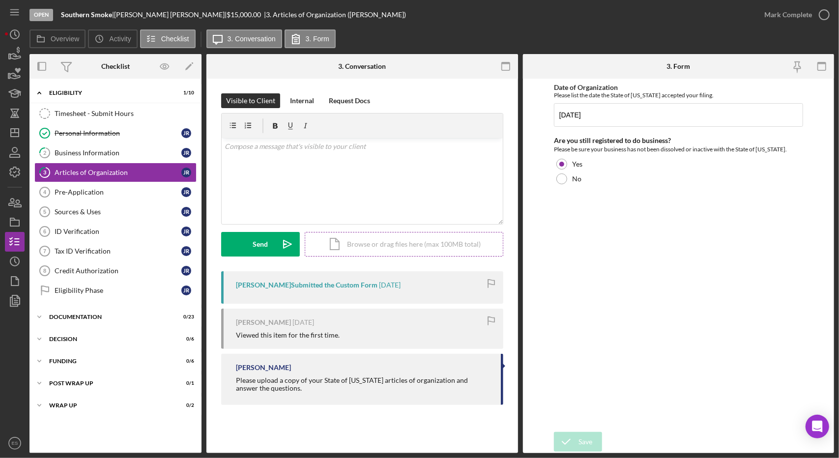
click at [352, 242] on div "Icon/Document Browse or drag files here (max 100MB total) Tap to choose files o…" at bounding box center [404, 244] width 199 height 25
click at [271, 236] on button "Upload Icon/Upload" at bounding box center [260, 244] width 79 height 25
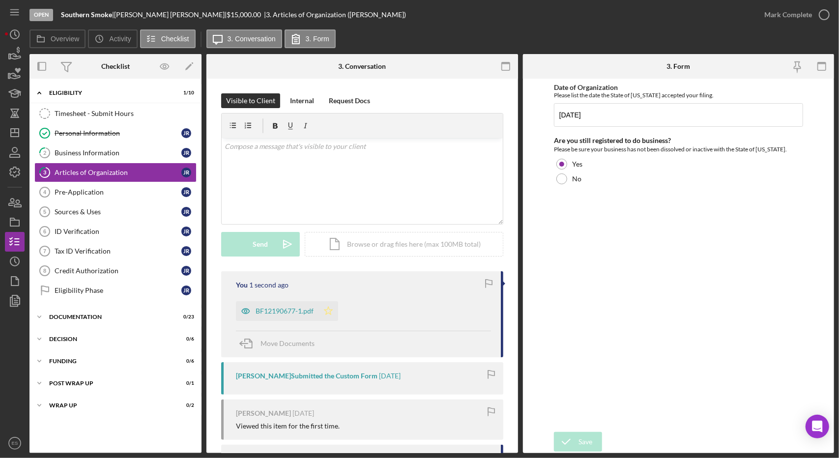
click at [326, 313] on icon "Icon/Star" at bounding box center [328, 311] width 20 height 20
click at [814, 18] on icon "button" at bounding box center [824, 14] width 25 height 25
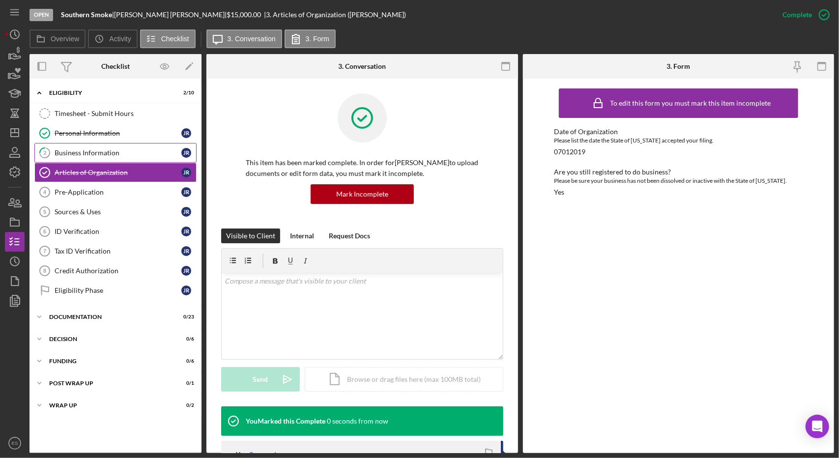
click at [115, 144] on link "2 Business Information J R" at bounding box center [115, 153] width 162 height 20
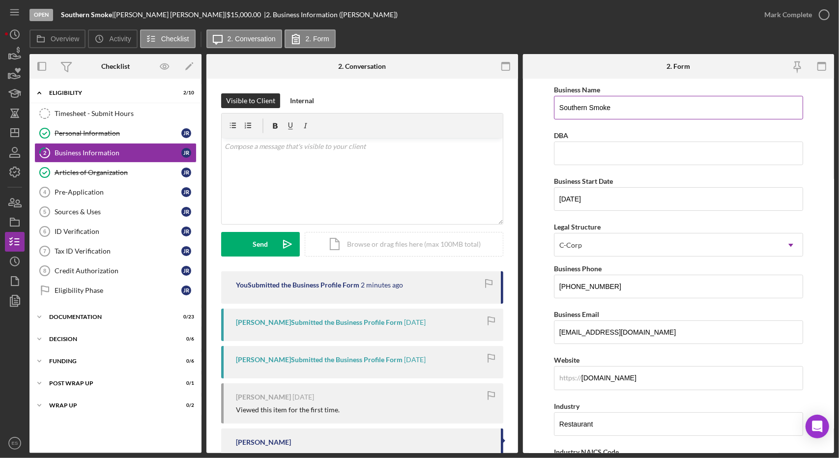
click at [645, 113] on input "Southern Smoke" at bounding box center [678, 108] width 249 height 24
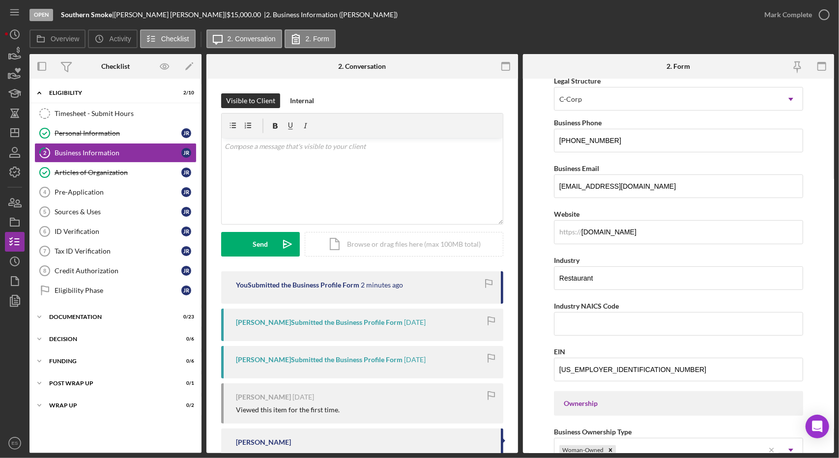
scroll to position [144, 0]
type input "Southern Smoke LLC"
click at [573, 322] on input "Industry NAICS Code" at bounding box center [678, 325] width 249 height 24
type input "722511"
click at [526, 324] on form "Business Name Southern Smoke LLC DBA Business Start Date [DATE] Legal Structure…" at bounding box center [679, 266] width 312 height 374
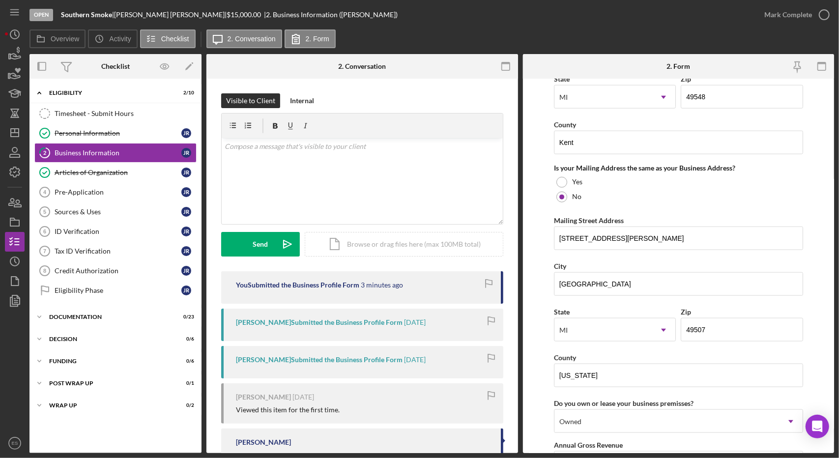
scroll to position [967, 0]
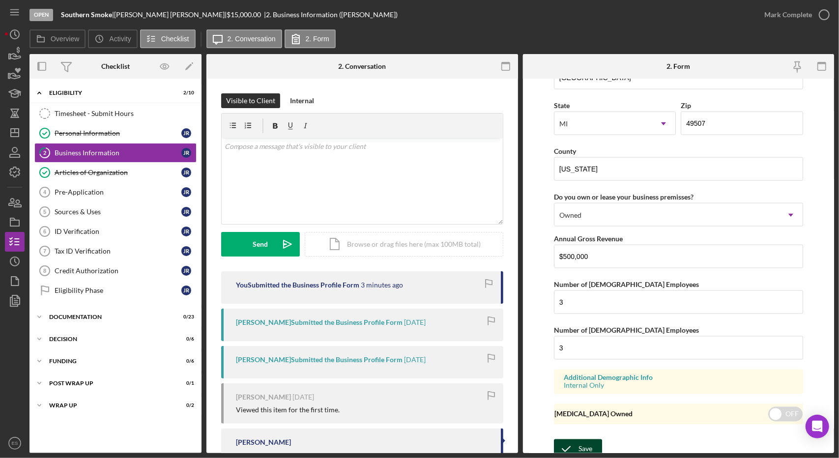
click at [567, 439] on icon "submit" at bounding box center [566, 449] width 25 height 25
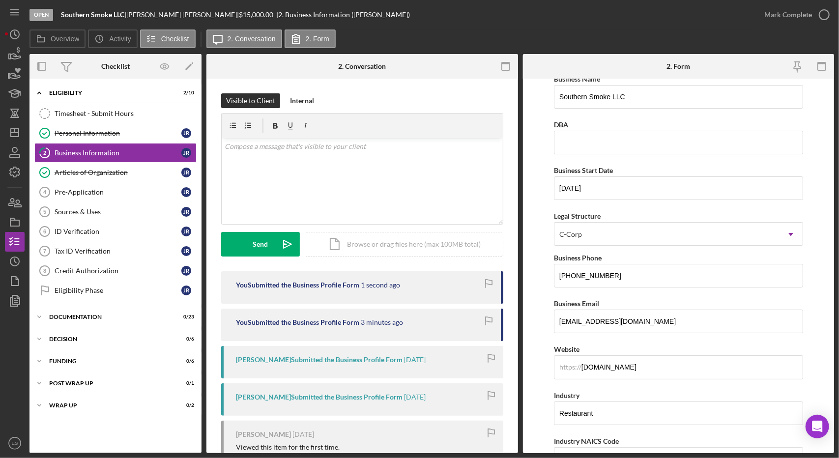
scroll to position [0, 0]
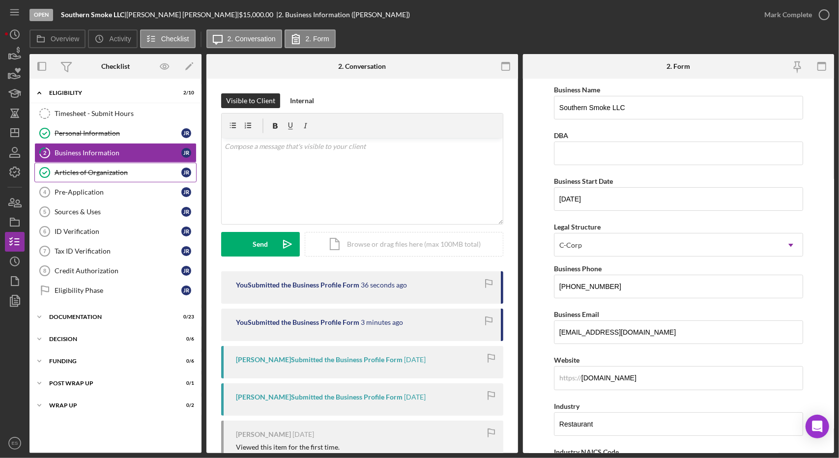
click at [114, 171] on div "Articles of Organization" at bounding box center [118, 173] width 127 height 8
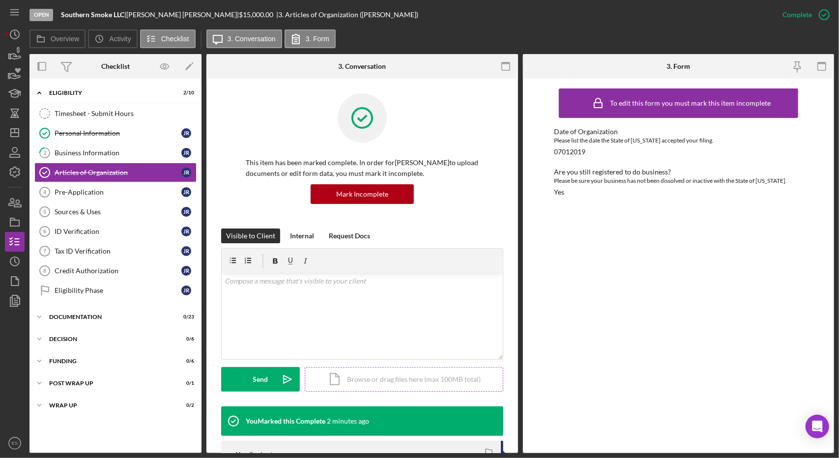
click at [377, 380] on div "Icon/Document Browse or drag files here (max 100MB total) Tap to choose files o…" at bounding box center [404, 379] width 199 height 25
click at [268, 374] on div "Upload" at bounding box center [261, 379] width 22 height 25
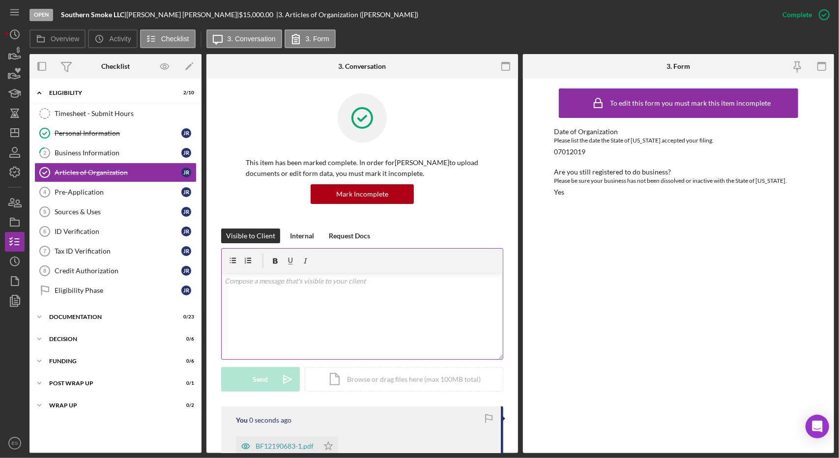
scroll to position [73, 0]
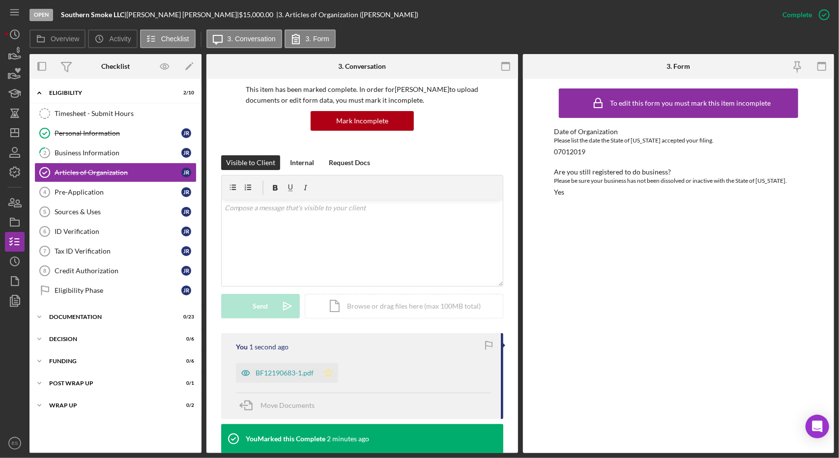
click at [323, 375] on icon "Icon/Star" at bounding box center [328, 373] width 20 height 20
click at [91, 149] on div "Business Information" at bounding box center [118, 153] width 127 height 8
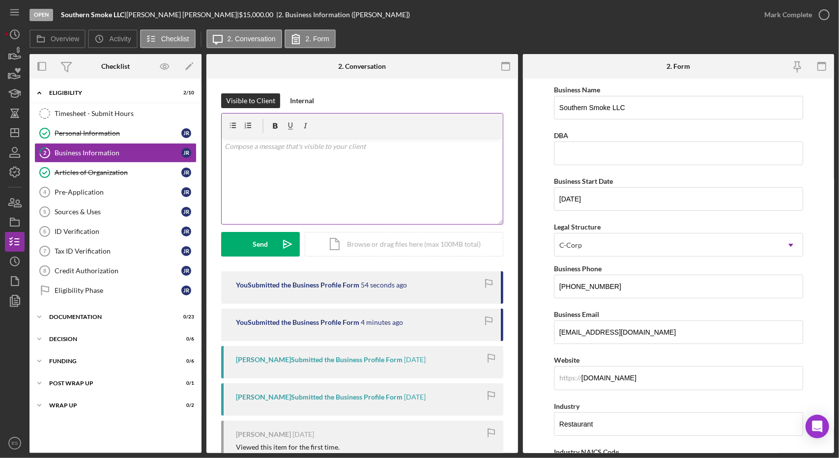
click at [353, 198] on div "v Color teal Color pink Remove color Add row above Add row below Add column bef…" at bounding box center [362, 181] width 281 height 86
click at [332, 173] on div "v Color teal Color pink Remove color Add row above Add row below Add column bef…" at bounding box center [362, 181] width 281 height 86
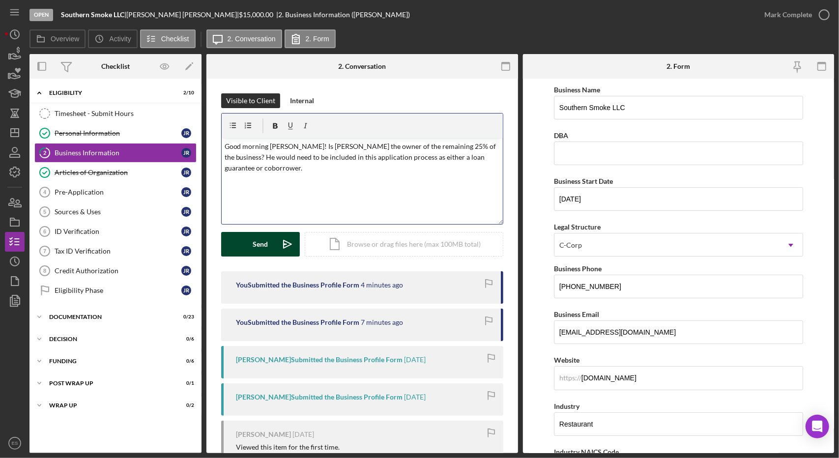
click at [262, 251] on div "Send" at bounding box center [260, 244] width 15 height 25
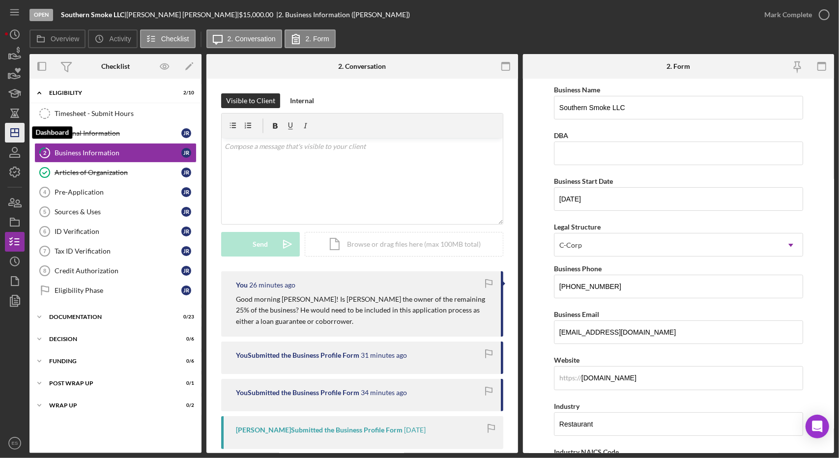
click at [16, 138] on icon "Icon/Dashboard" at bounding box center [14, 132] width 25 height 25
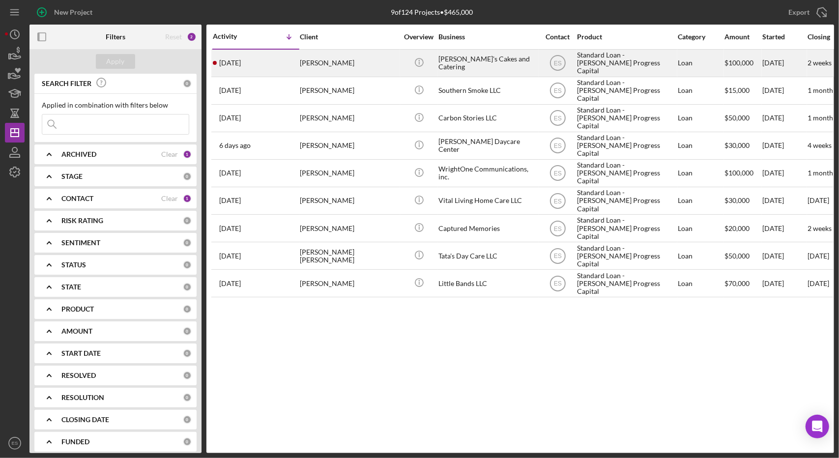
click at [493, 65] on div "[PERSON_NAME]'s Cakes and Catering" at bounding box center [487, 63] width 98 height 26
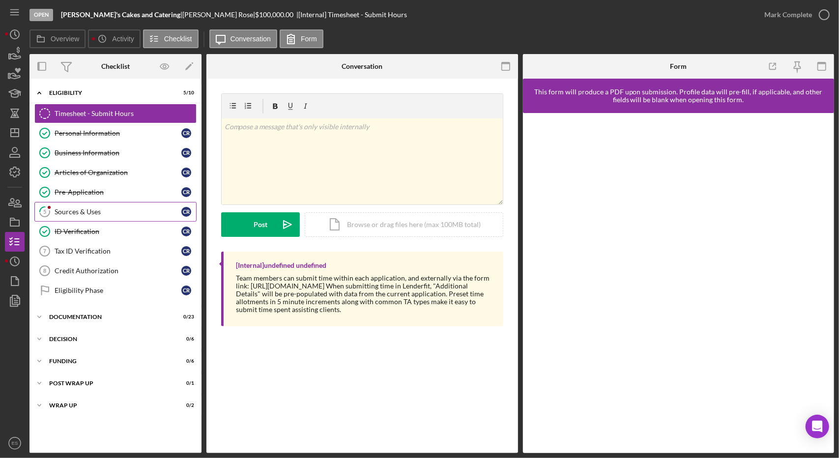
click at [91, 204] on link "5 Sources & Uses C R" at bounding box center [115, 212] width 162 height 20
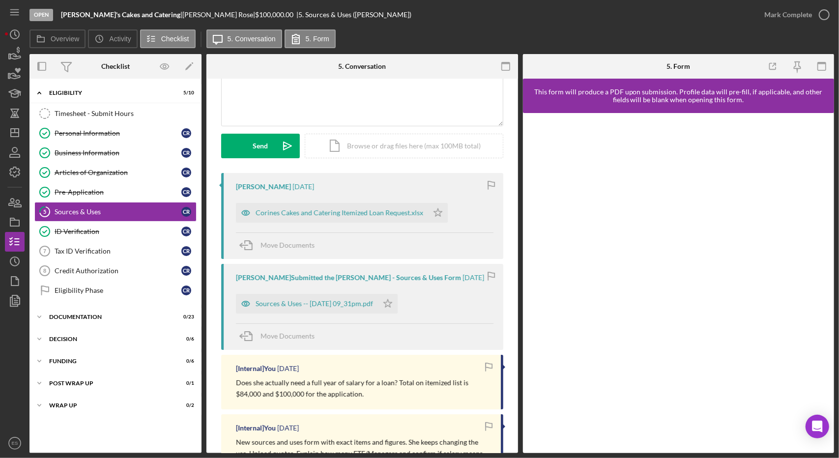
scroll to position [103, 0]
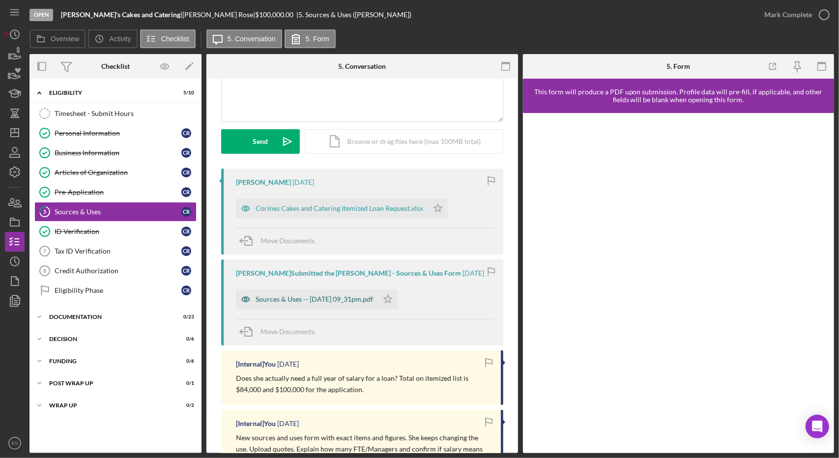
click at [343, 296] on div "Sources & Uses -- [DATE] 09_31pm.pdf" at bounding box center [314, 299] width 117 height 8
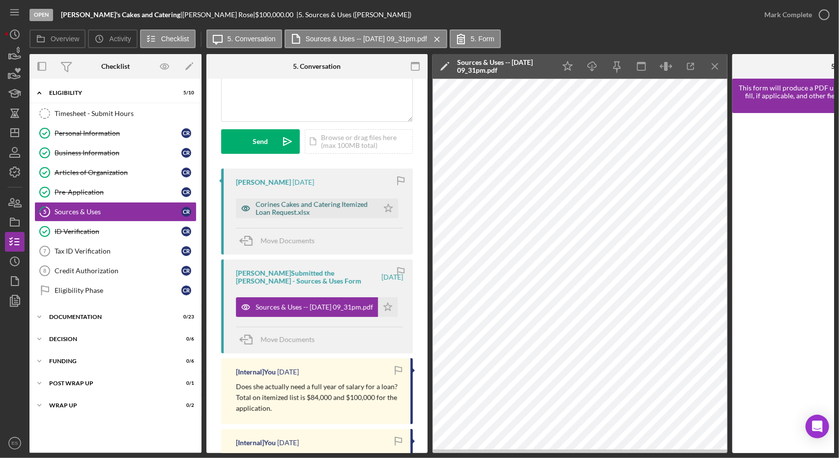
click at [330, 208] on div "Corines Cakes and Catering Itemized Loan Request.xlsx" at bounding box center [315, 208] width 118 height 16
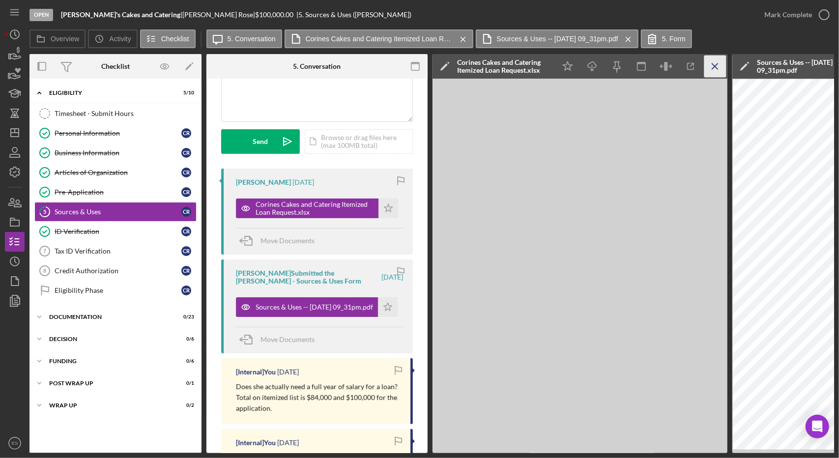
click at [713, 72] on icon "Icon/Menu Close" at bounding box center [715, 67] width 22 height 22
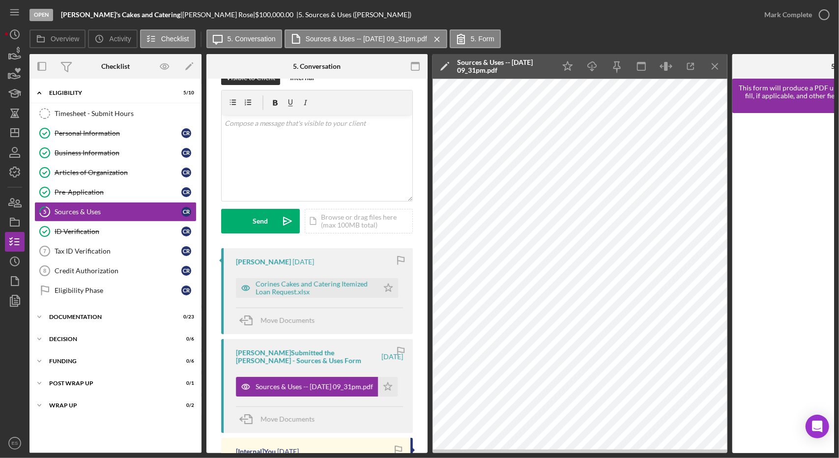
scroll to position [0, 0]
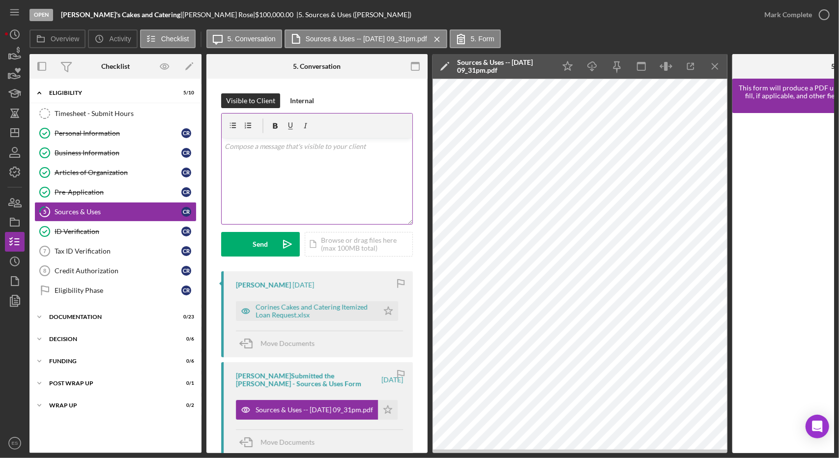
click at [320, 183] on div "v Color teal Color pink Remove color Add row above Add row below Add column bef…" at bounding box center [317, 181] width 191 height 86
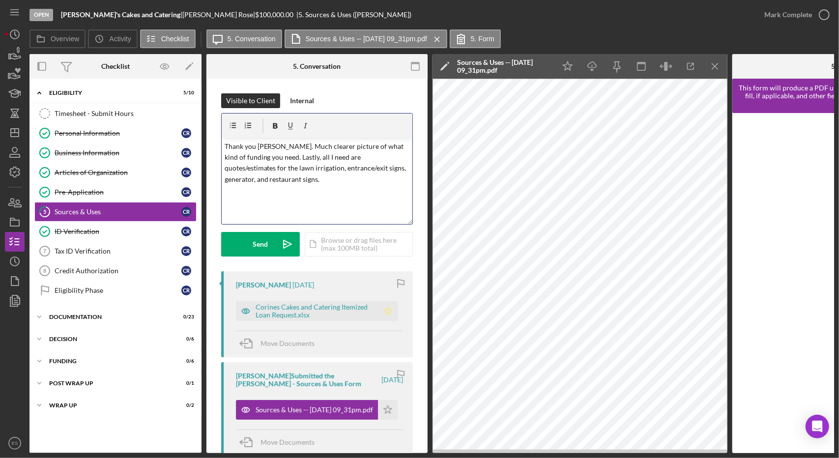
click at [384, 310] on polygon "button" at bounding box center [388, 311] width 8 height 8
click at [387, 413] on icon "Icon/Star" at bounding box center [388, 410] width 20 height 20
click at [323, 205] on div "v Color teal Color pink Remove color Add row above Add row below Add column bef…" at bounding box center [317, 181] width 191 height 86
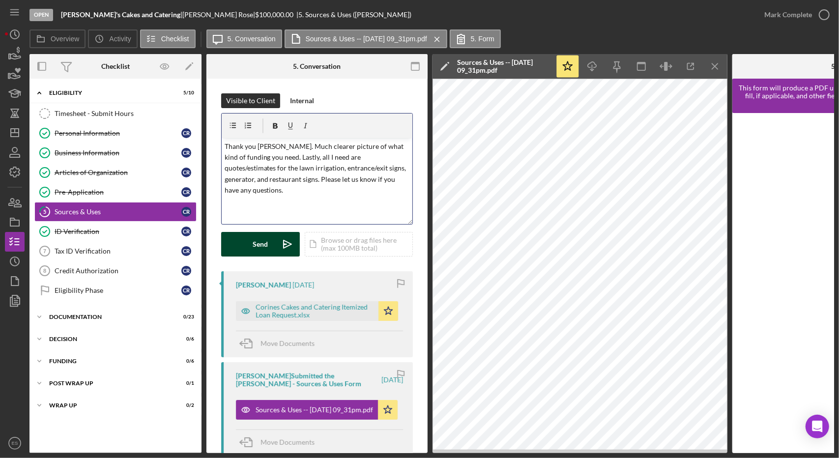
click at [273, 247] on button "Send Icon/icon-invite-send" at bounding box center [260, 244] width 79 height 25
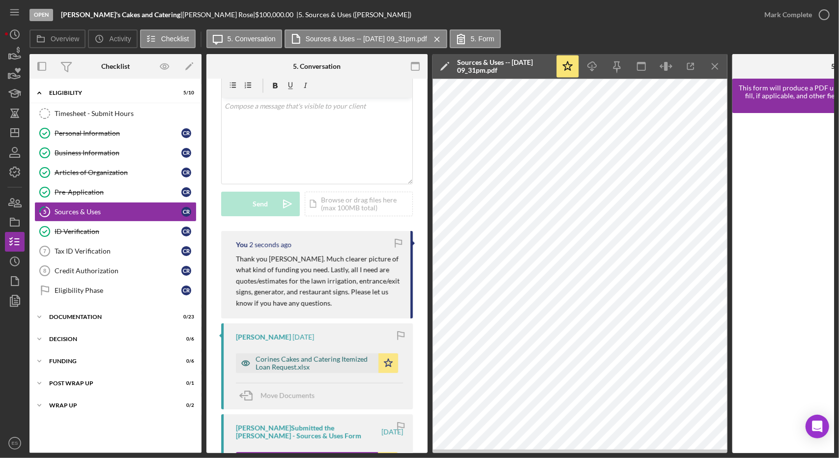
scroll to position [39, 0]
click at [16, 219] on icon "button" at bounding box center [14, 222] width 25 height 25
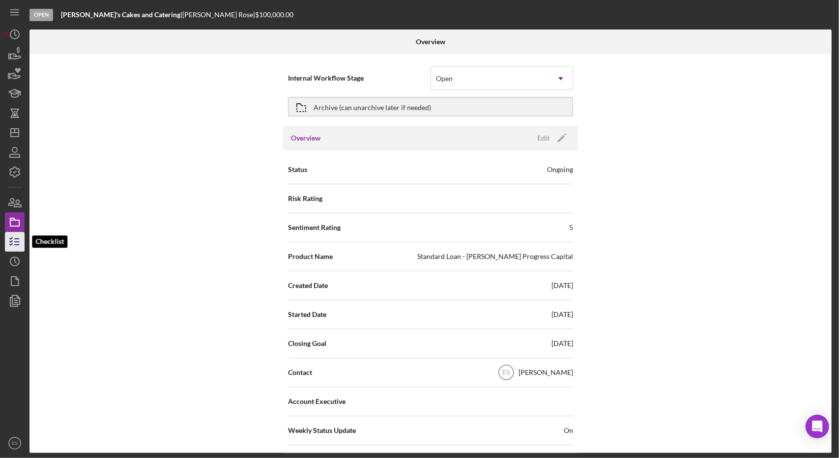
click at [16, 245] on line "button" at bounding box center [17, 245] width 4 height 0
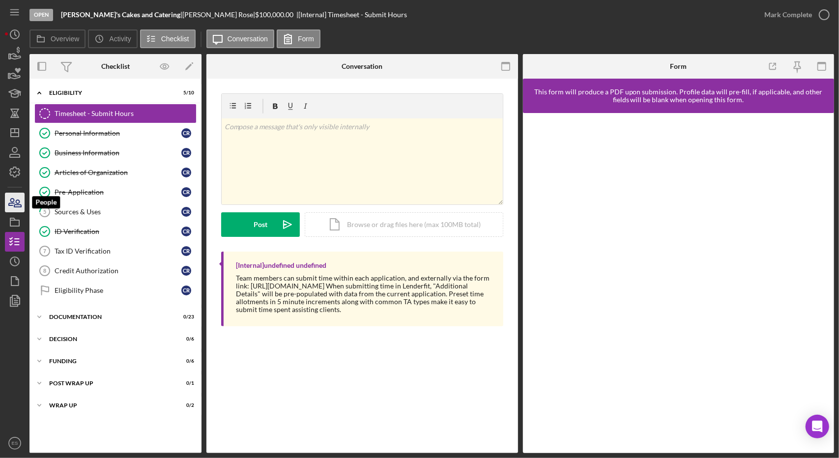
click at [15, 208] on icon "button" at bounding box center [14, 202] width 25 height 25
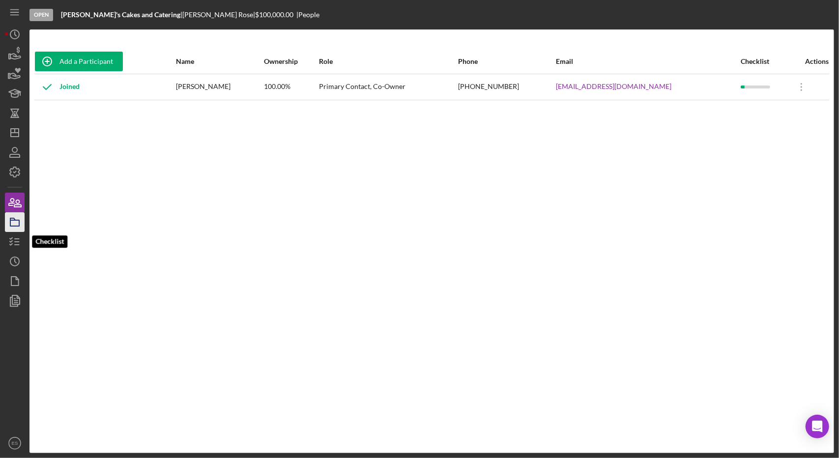
click at [8, 231] on icon "button" at bounding box center [14, 222] width 25 height 25
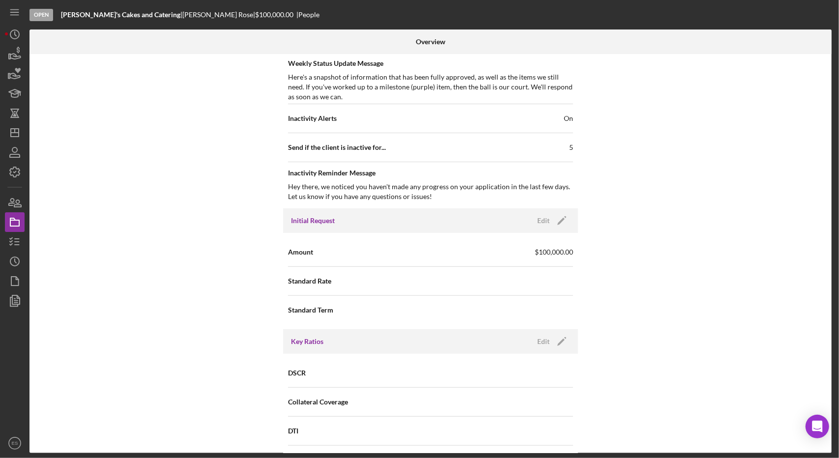
scroll to position [394, 0]
click at [554, 211] on icon "Icon/Edit" at bounding box center [561, 219] width 25 height 25
drag, startPoint x: 502, startPoint y: 246, endPoint x: 379, endPoint y: 262, distance: 124.4
click at [379, 262] on div "Amount $100,000" at bounding box center [430, 250] width 285 height 29
type input "$85,689"
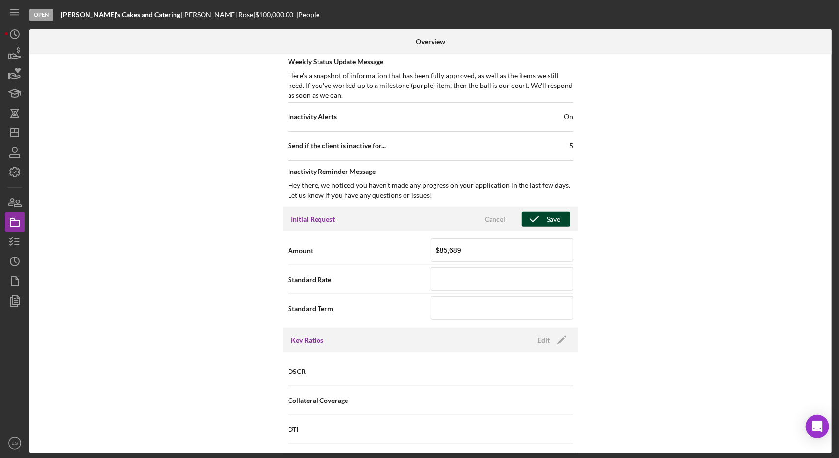
click at [551, 212] on div "Save" at bounding box center [553, 219] width 14 height 15
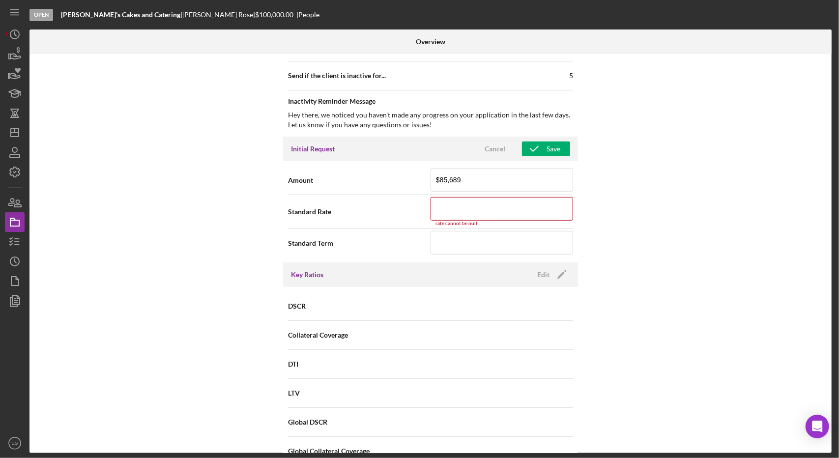
scroll to position [464, 0]
click at [487, 212] on input at bounding box center [501, 210] width 142 height 24
type input "9.000%"
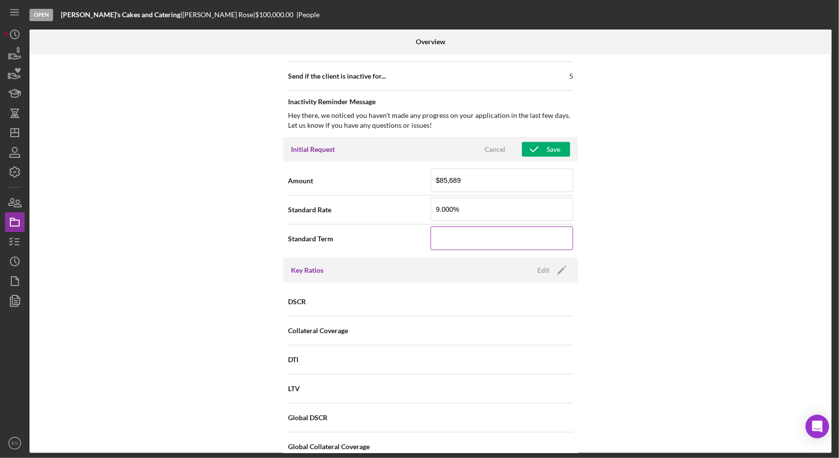
click at [484, 231] on input at bounding box center [501, 239] width 142 height 24
type input "60"
click at [541, 146] on icon "button" at bounding box center [534, 149] width 25 height 25
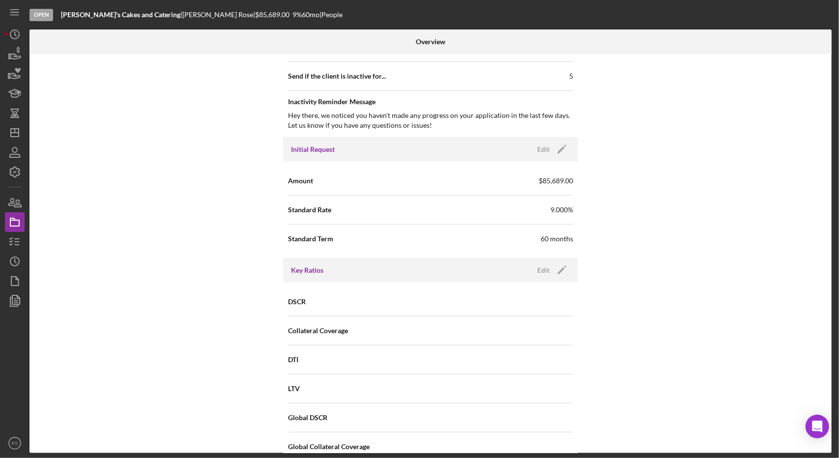
scroll to position [0, 0]
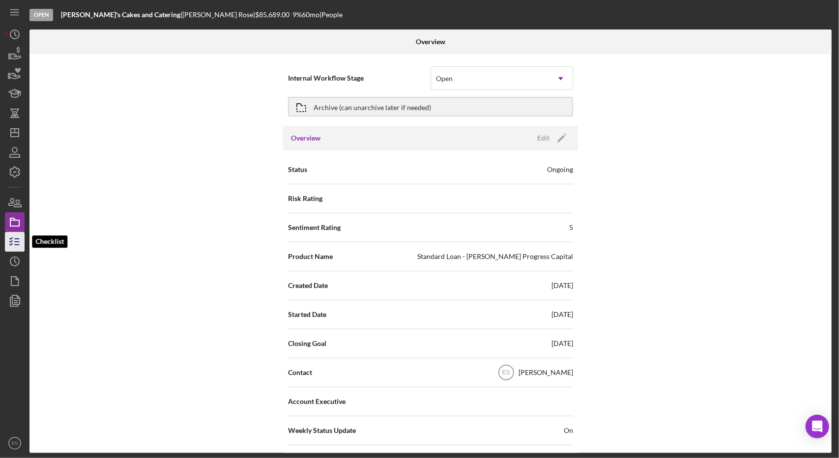
click at [8, 243] on icon "button" at bounding box center [14, 241] width 25 height 25
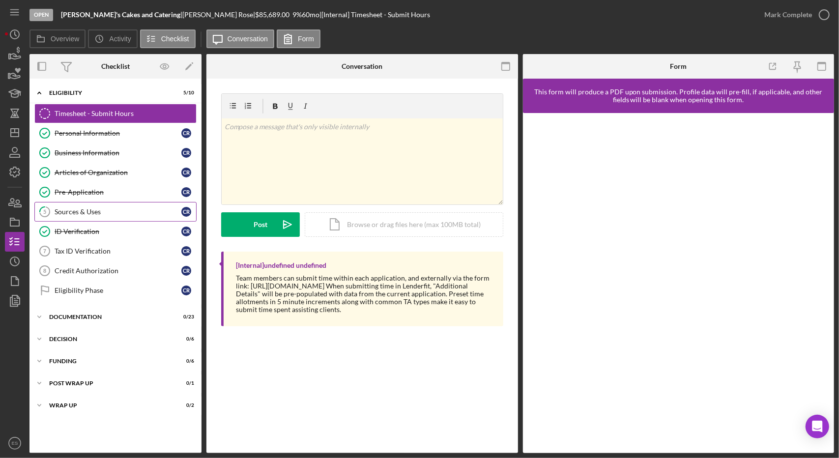
click at [99, 208] on div "Sources & Uses" at bounding box center [118, 212] width 127 height 8
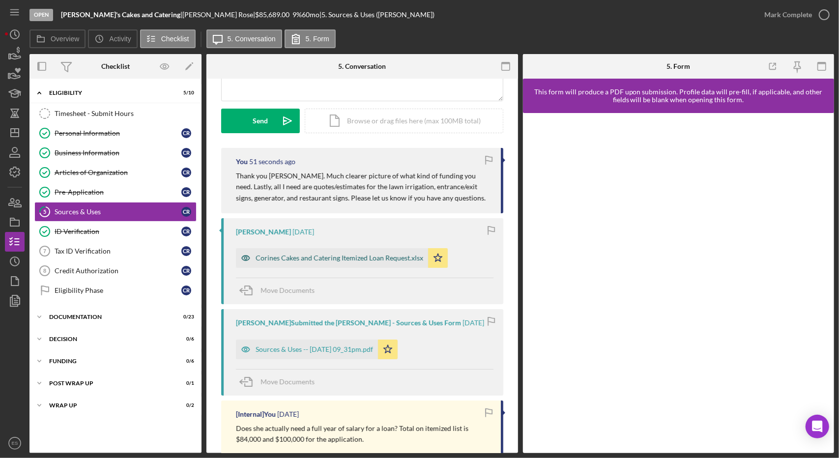
scroll to position [125, 0]
click at [351, 339] on div "Sources & Uses -- [DATE] 09_31pm.pdf" at bounding box center [307, 348] width 142 height 20
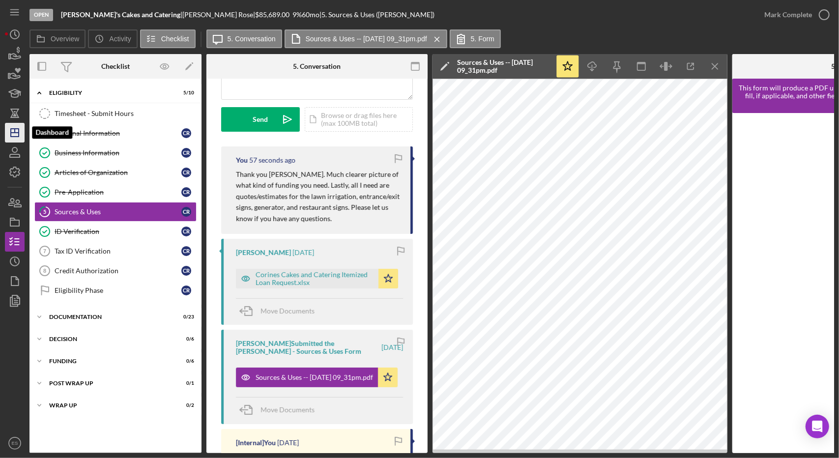
click at [13, 138] on icon "Icon/Dashboard" at bounding box center [14, 132] width 25 height 25
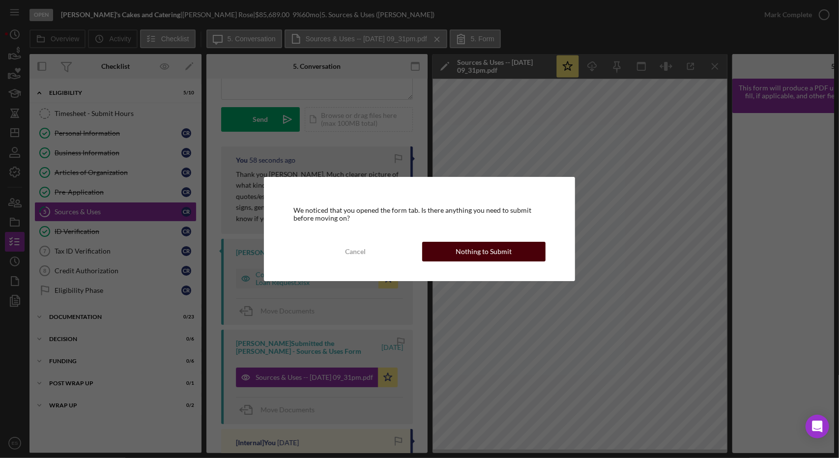
click at [521, 254] on button "Nothing to Submit" at bounding box center [483, 252] width 123 height 20
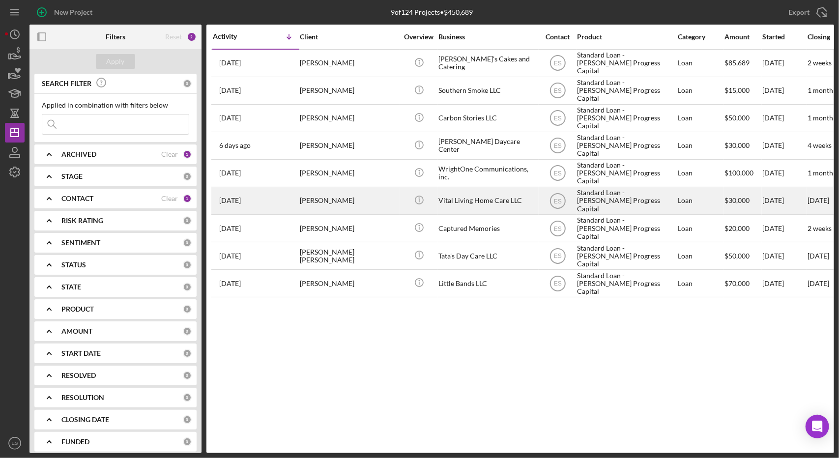
click at [612, 203] on div "Standard Loan - [PERSON_NAME] Progress Capital" at bounding box center [626, 201] width 98 height 26
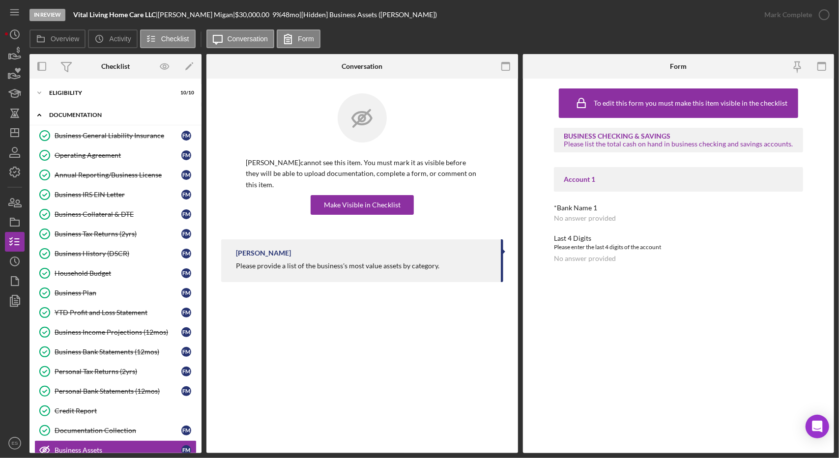
click at [64, 108] on div "Icon/Expander Documentation 16 / 23" at bounding box center [115, 115] width 172 height 20
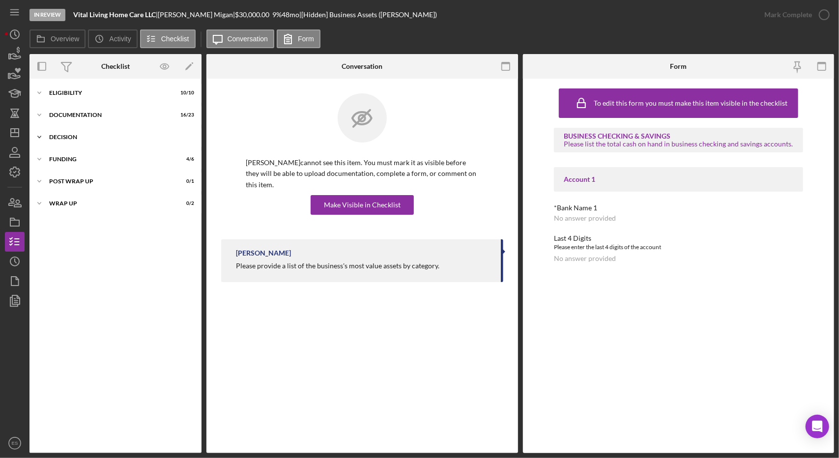
click at [69, 132] on div "Icon/Expander Decision 6 / 6" at bounding box center [115, 137] width 172 height 20
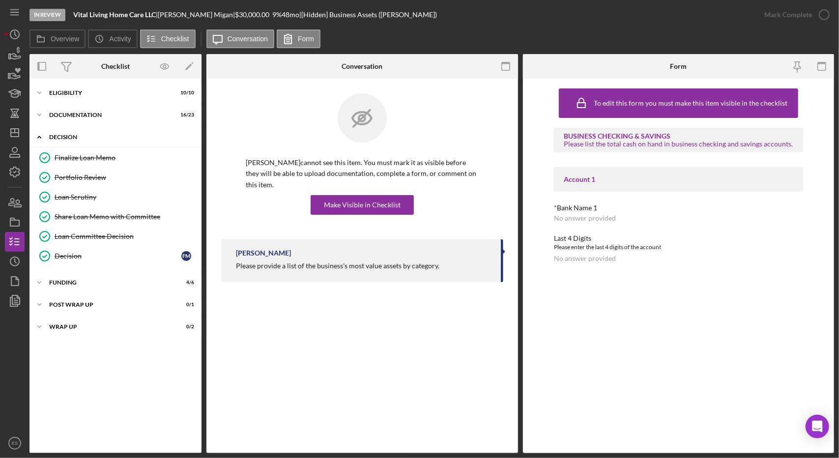
click at [71, 136] on div "Decision" at bounding box center [119, 137] width 140 height 6
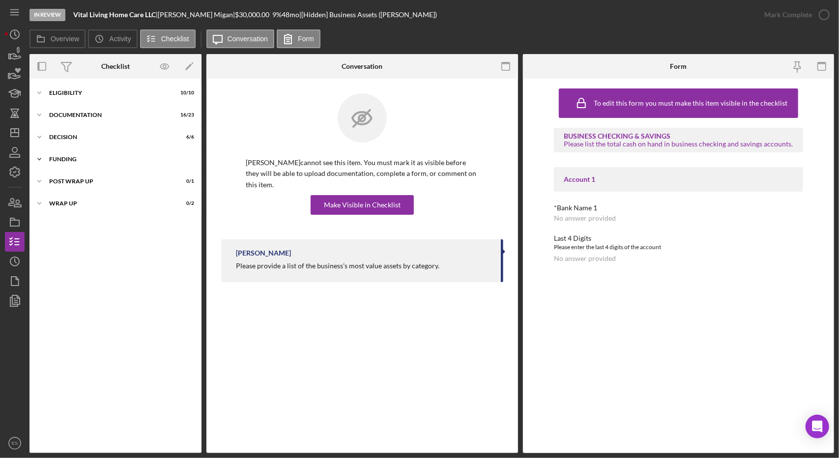
click at [69, 154] on div "Icon/Expander Funding 4 / 6" at bounding box center [115, 159] width 172 height 20
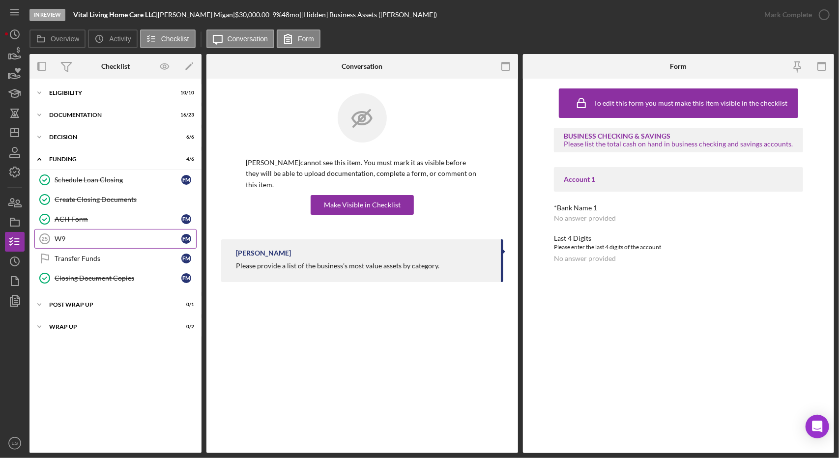
click at [85, 240] on div "W9" at bounding box center [118, 239] width 127 height 8
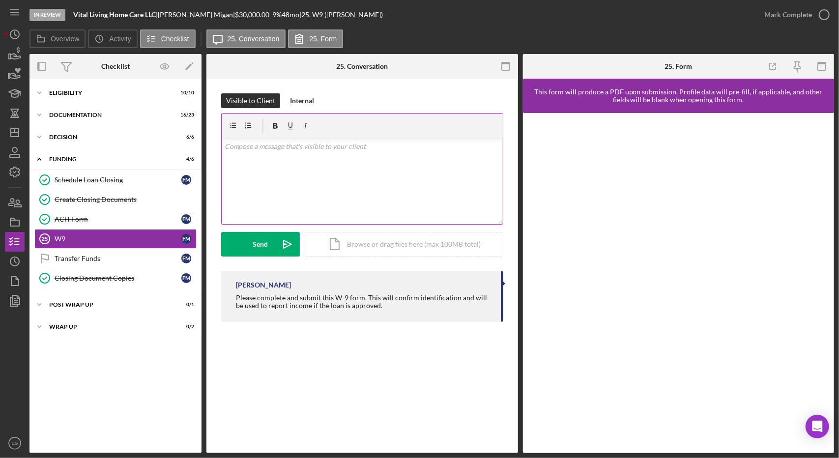
click at [319, 172] on div "v Color teal Color pink Remove color Add row above Add row below Add column bef…" at bounding box center [362, 181] width 281 height 86
click at [287, 235] on icon "Icon/icon-invite-send" at bounding box center [287, 244] width 25 height 25
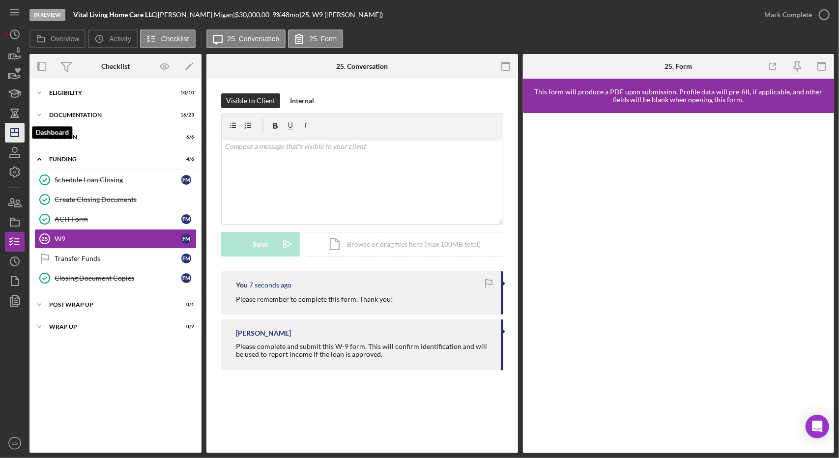
click at [15, 137] on polygon "button" at bounding box center [15, 133] width 8 height 8
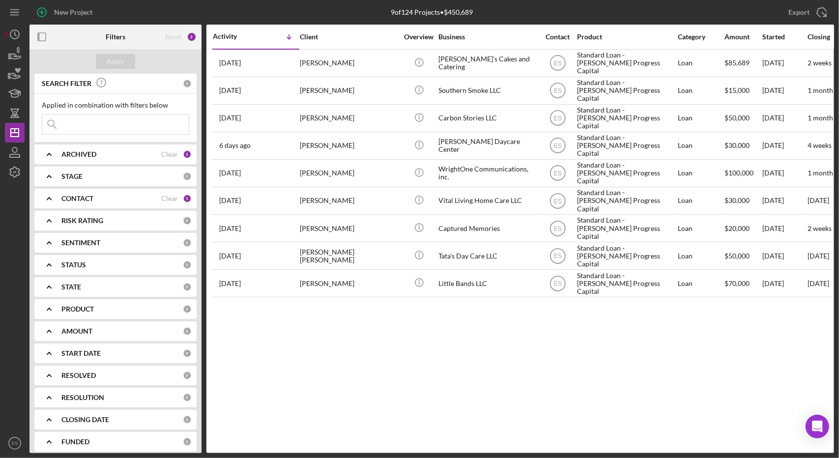
click at [689, 332] on div "Activity Icon/Table Sort Arrow Client Overview Business Contact Product Categor…" at bounding box center [519, 239] width 627 height 428
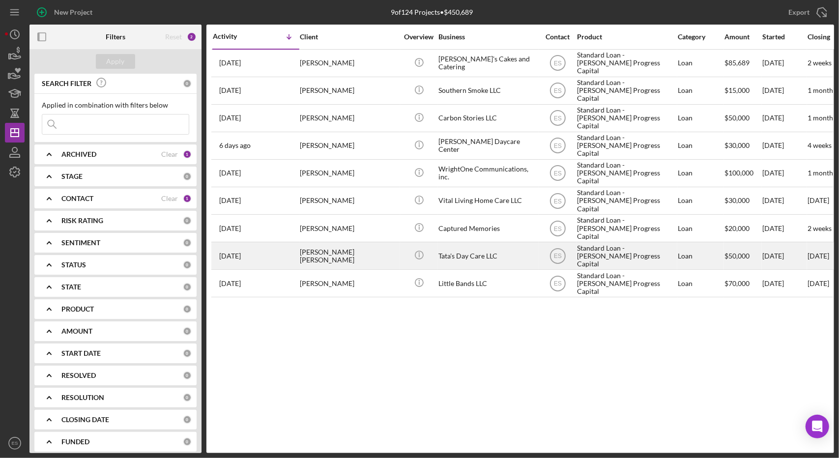
click at [600, 246] on div "Standard Loan - [PERSON_NAME] Progress Capital" at bounding box center [626, 256] width 98 height 26
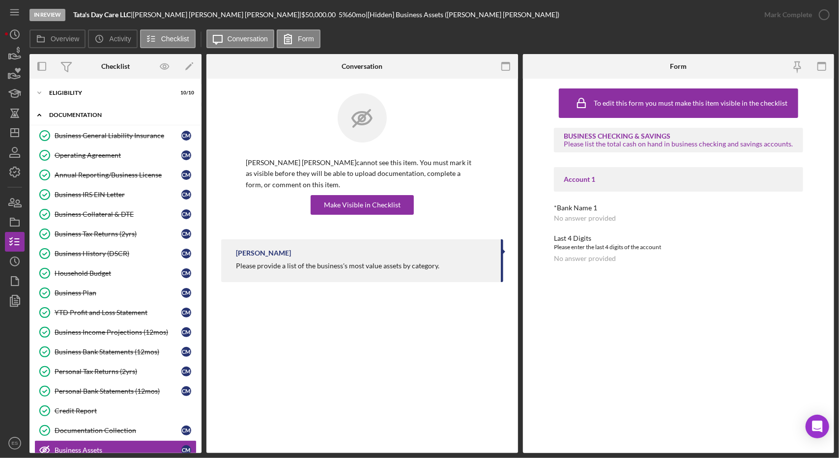
click at [67, 118] on div "Icon/Expander Documentation 16 / 23" at bounding box center [115, 115] width 172 height 20
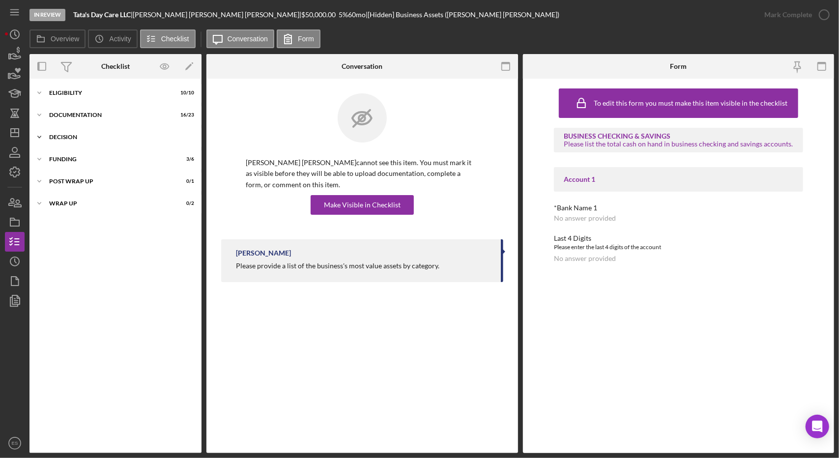
click at [72, 137] on div "Decision" at bounding box center [119, 137] width 140 height 6
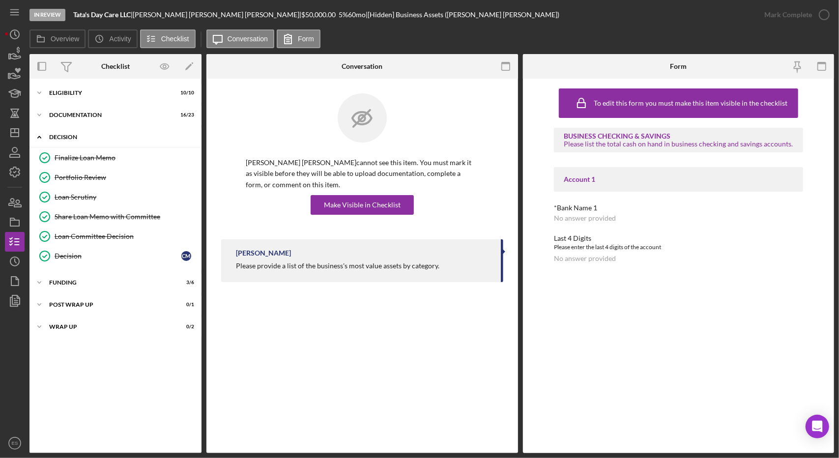
click at [72, 137] on div "Decision" at bounding box center [119, 137] width 140 height 6
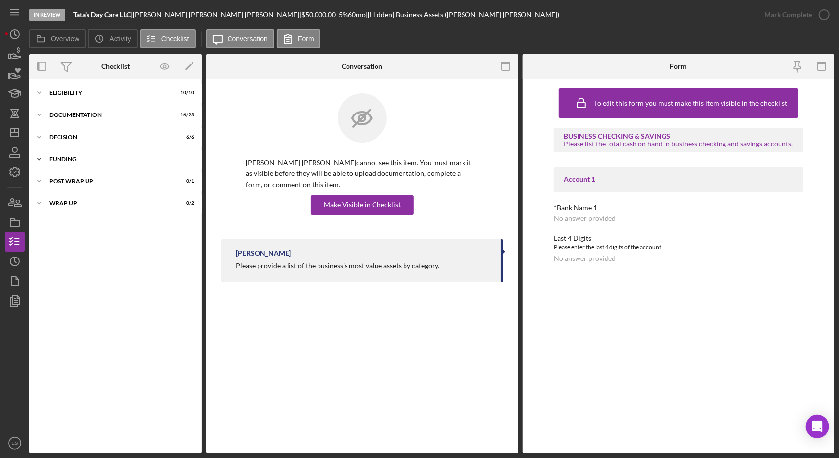
click at [73, 162] on div "Icon/Expander Funding 3 / 6" at bounding box center [115, 159] width 172 height 20
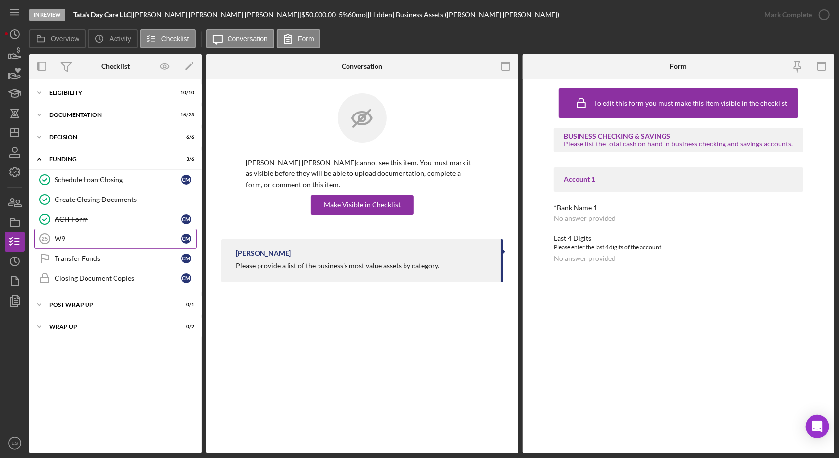
click at [91, 232] on link "W9 25 W9 C M" at bounding box center [115, 239] width 162 height 20
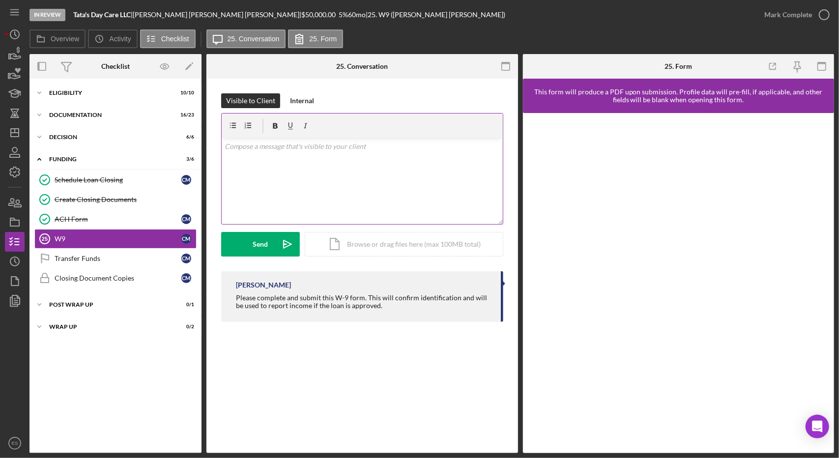
click at [353, 190] on div "v Color teal Color pink Remove color Add row above Add row below Add column bef…" at bounding box center [362, 181] width 281 height 86
click at [279, 241] on icon "Icon/icon-invite-send" at bounding box center [287, 244] width 25 height 25
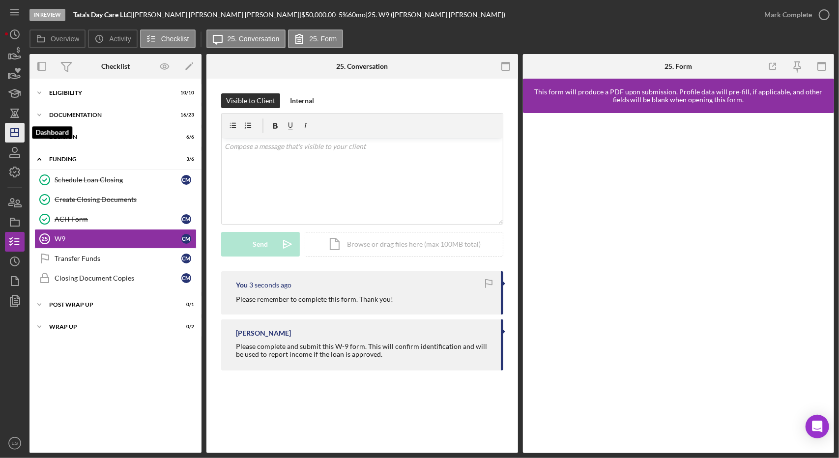
click at [21, 130] on icon "Icon/Dashboard" at bounding box center [14, 132] width 25 height 25
